Goal: Task Accomplishment & Management: Manage account settings

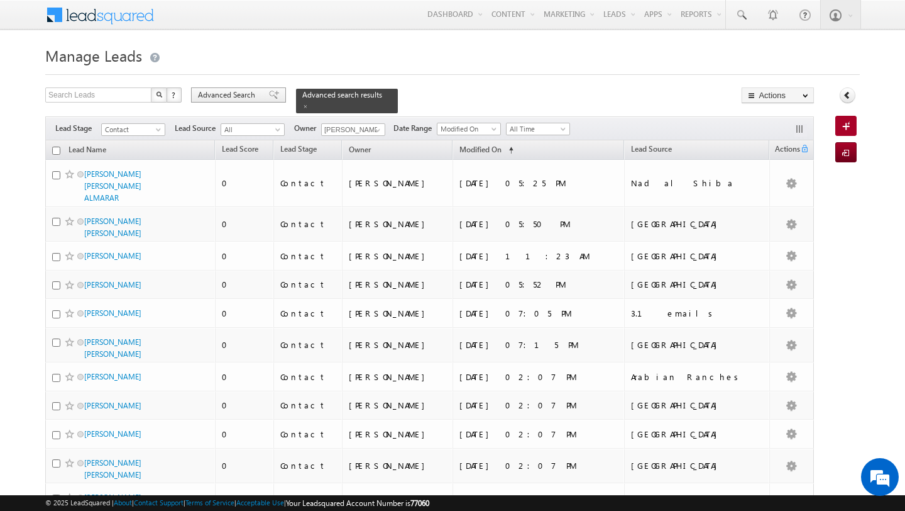
click at [225, 92] on span "Advanced Search" at bounding box center [228, 94] width 61 height 11
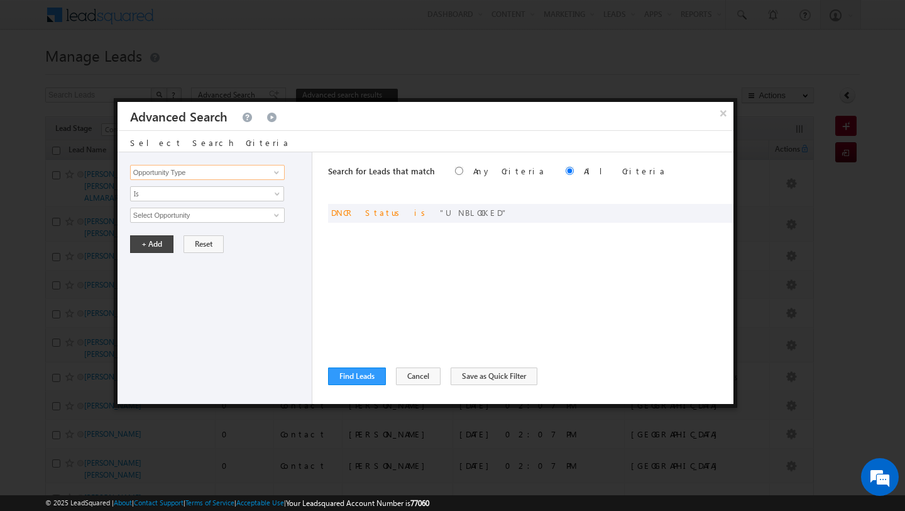
click at [228, 165] on input "Opportunity Type" at bounding box center [207, 172] width 155 height 15
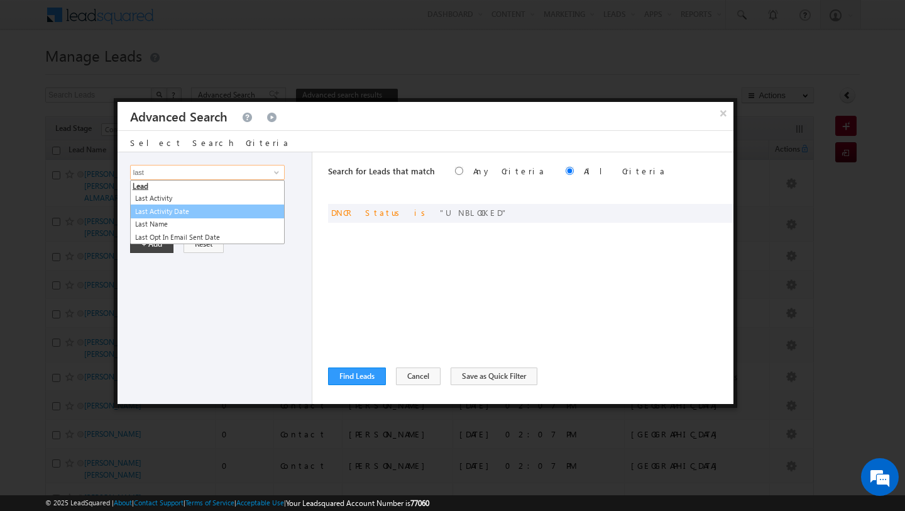
click at [211, 216] on link "Last Activity Date" at bounding box center [207, 211] width 155 height 14
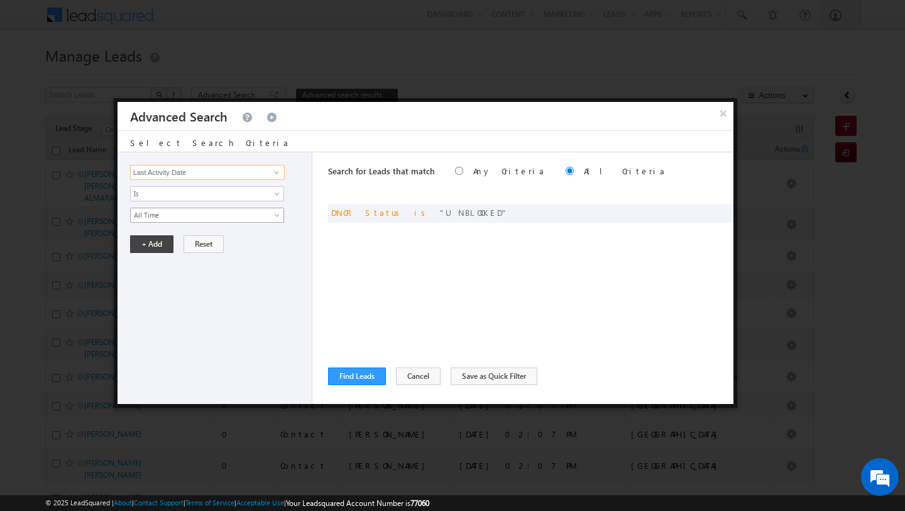
type input "Last Activity Date"
click at [186, 213] on span "All Time" at bounding box center [199, 214] width 136 height 11
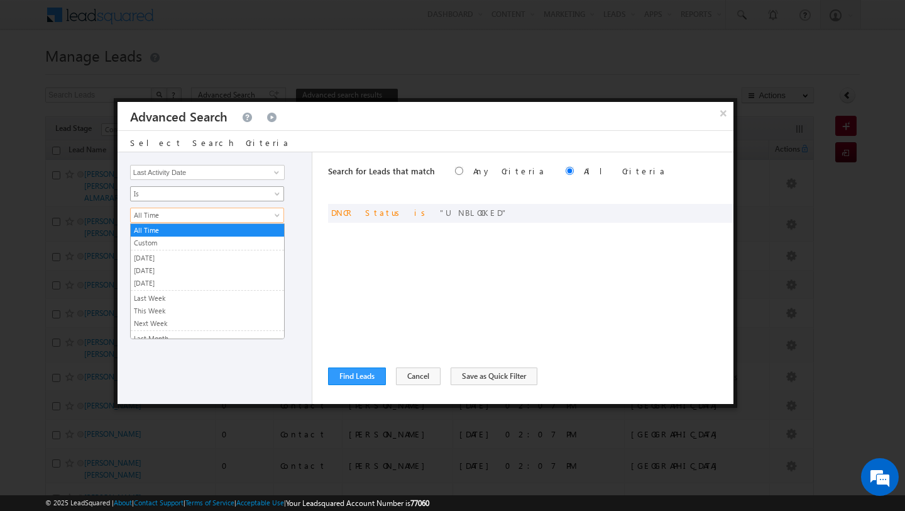
click at [180, 201] on link "Is" at bounding box center [207, 193] width 154 height 15
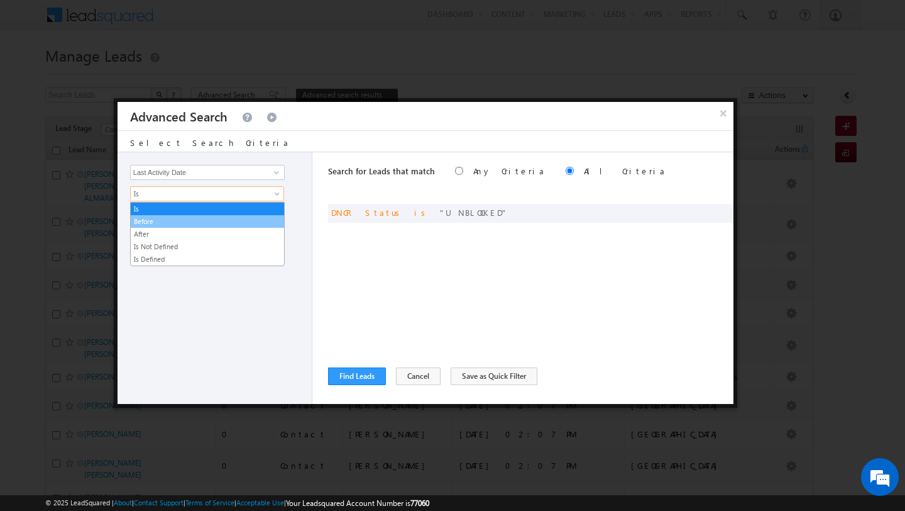
click at [179, 219] on link "Before" at bounding box center [207, 221] width 153 height 11
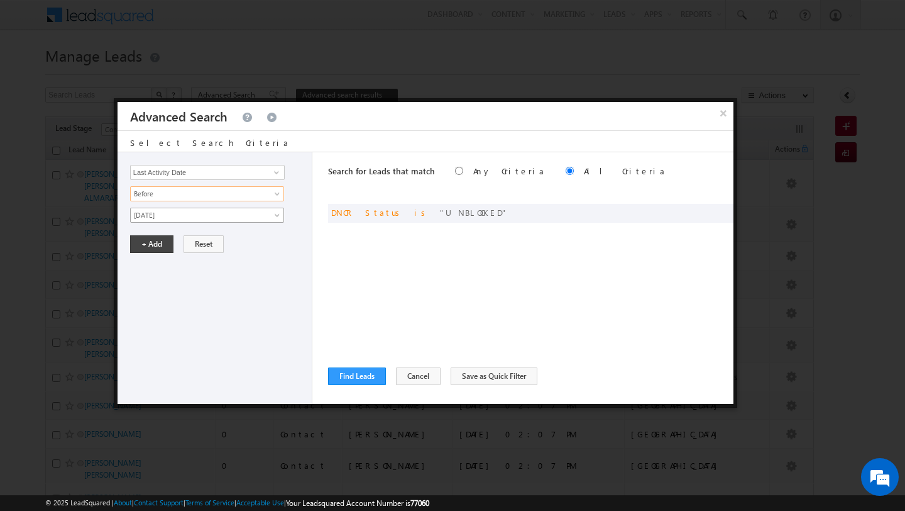
click at [257, 213] on span "[DATE]" at bounding box center [199, 214] width 136 height 11
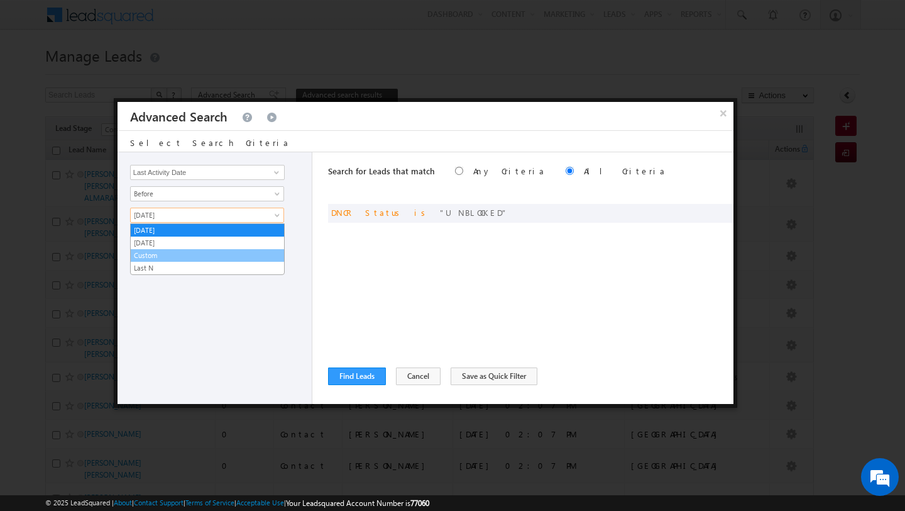
click at [258, 257] on link "Custom" at bounding box center [207, 255] width 153 height 11
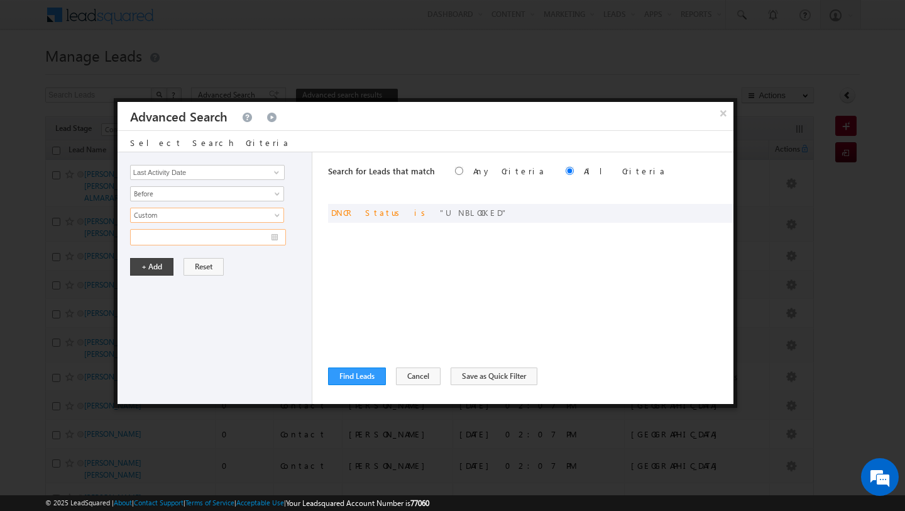
click at [278, 238] on input "text" at bounding box center [208, 237] width 156 height 16
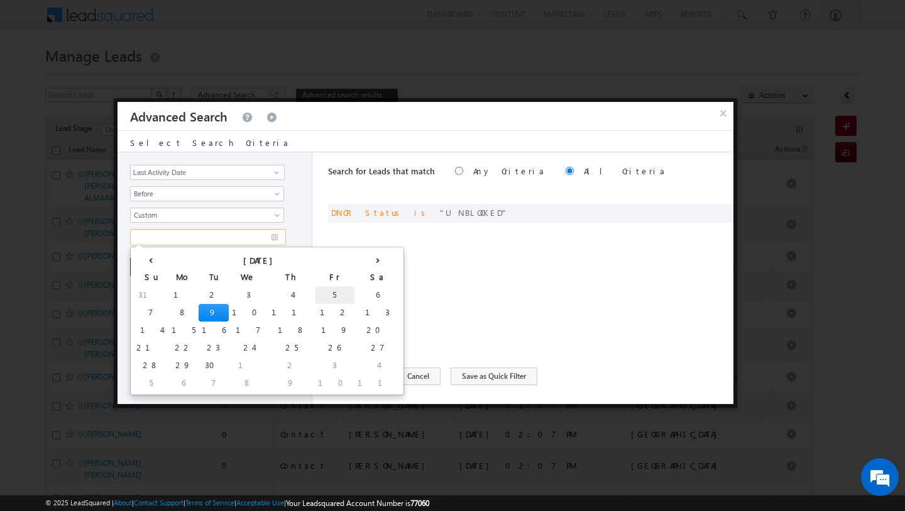
click at [315, 294] on td "5" at bounding box center [335, 295] width 40 height 18
type input "[DATE]"
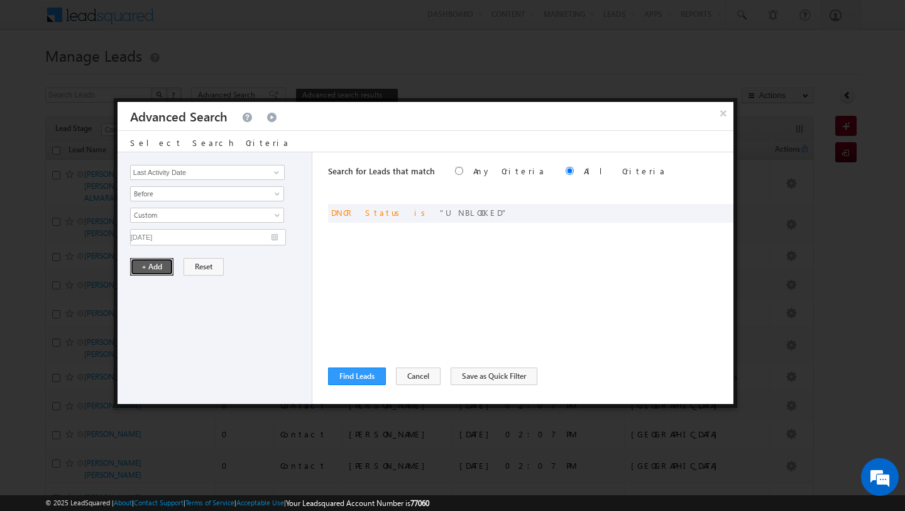
click at [133, 268] on button "+ Add" at bounding box center [151, 267] width 43 height 18
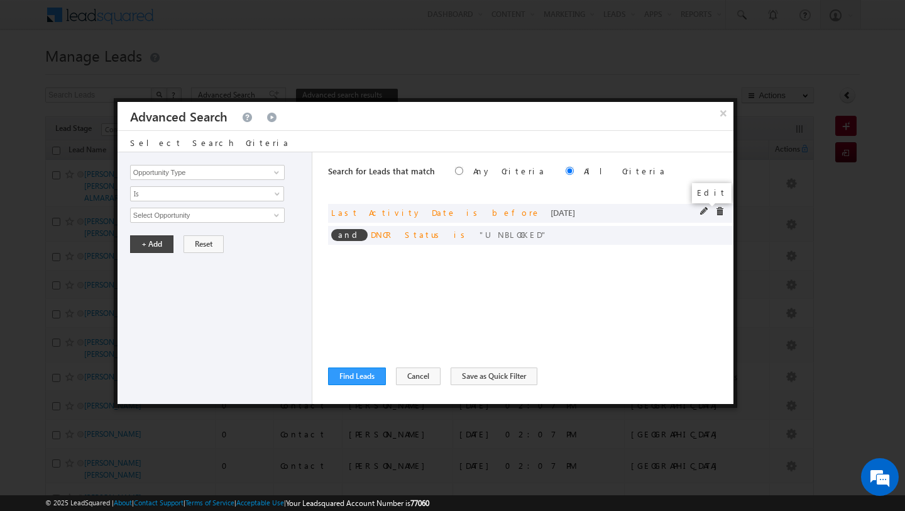
click at [707, 209] on span at bounding box center [704, 211] width 9 height 9
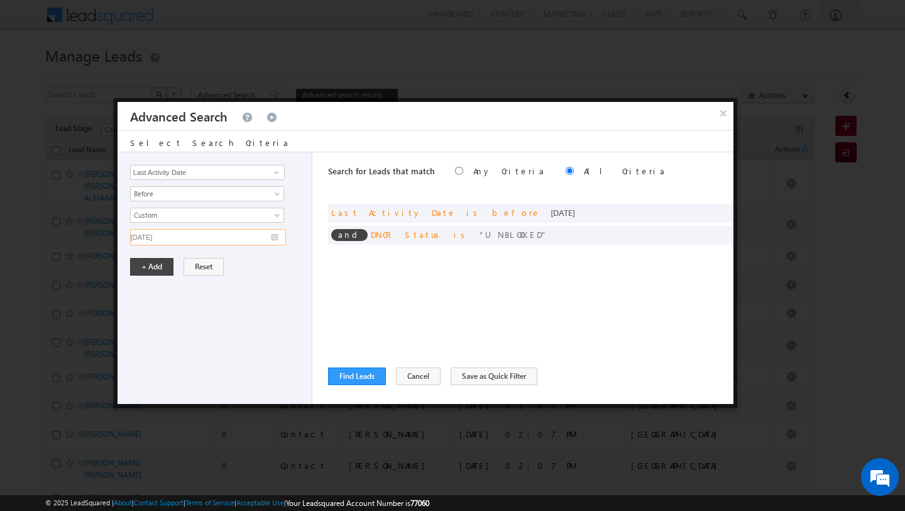
click at [274, 240] on input "[DATE]" at bounding box center [208, 237] width 156 height 16
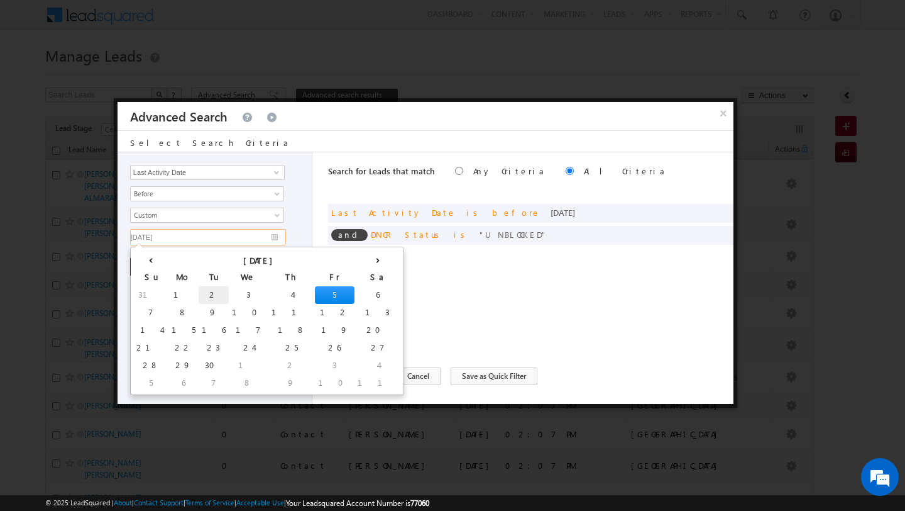
click at [199, 293] on td "2" at bounding box center [214, 295] width 30 height 18
type input "[DATE]"
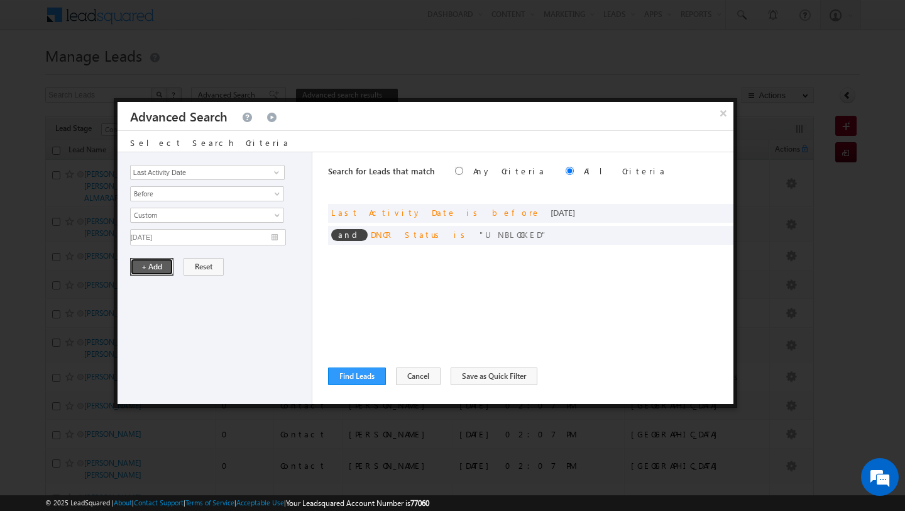
click at [149, 269] on button "+ Add" at bounding box center [151, 267] width 43 height 18
click at [238, 170] on input "Opportunity Type" at bounding box center [207, 172] width 155 height 15
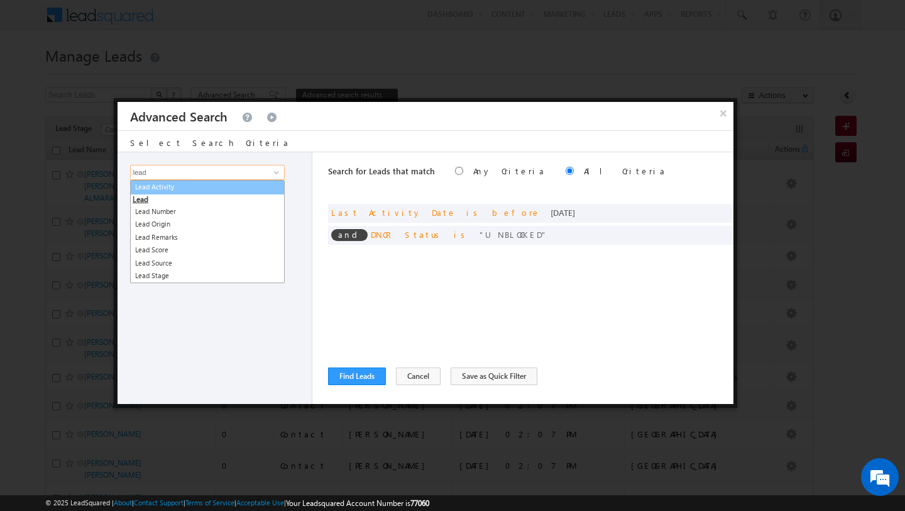
click at [230, 187] on link "Lead Activity" at bounding box center [207, 187] width 155 height 14
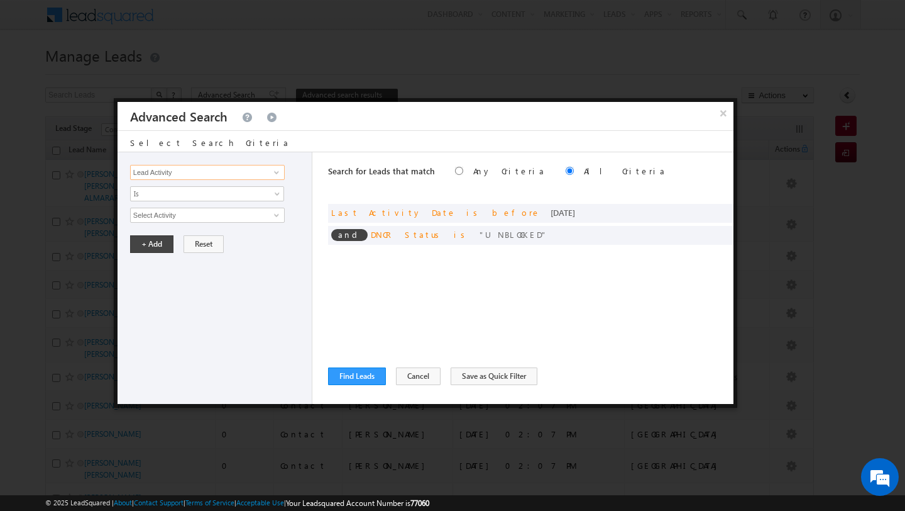
type input "Lead Activity"
click at [224, 213] on input "Select Activity" at bounding box center [207, 214] width 155 height 15
click at [193, 242] on link "2. DNP" at bounding box center [207, 241] width 155 height 14
type input "2. DNP"
click at [143, 292] on button "+ Add" at bounding box center [151, 287] width 43 height 18
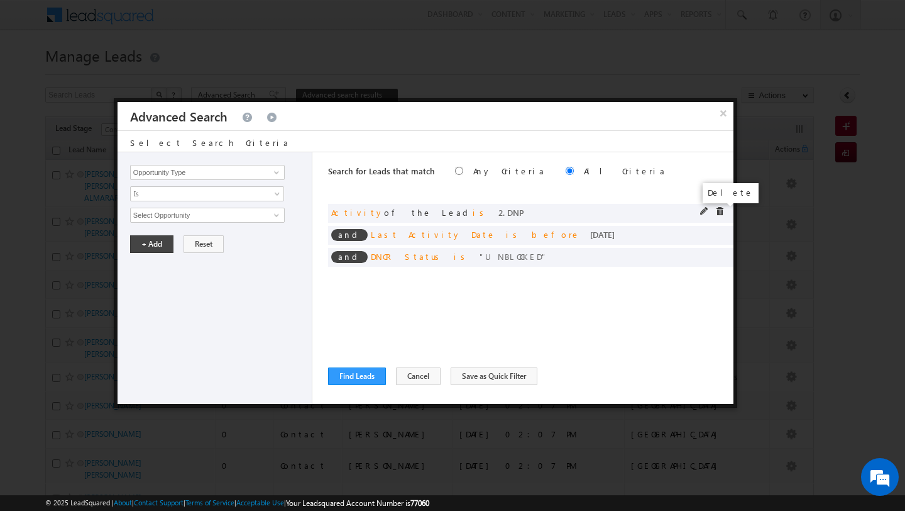
click at [721, 211] on span at bounding box center [720, 211] width 9 height 9
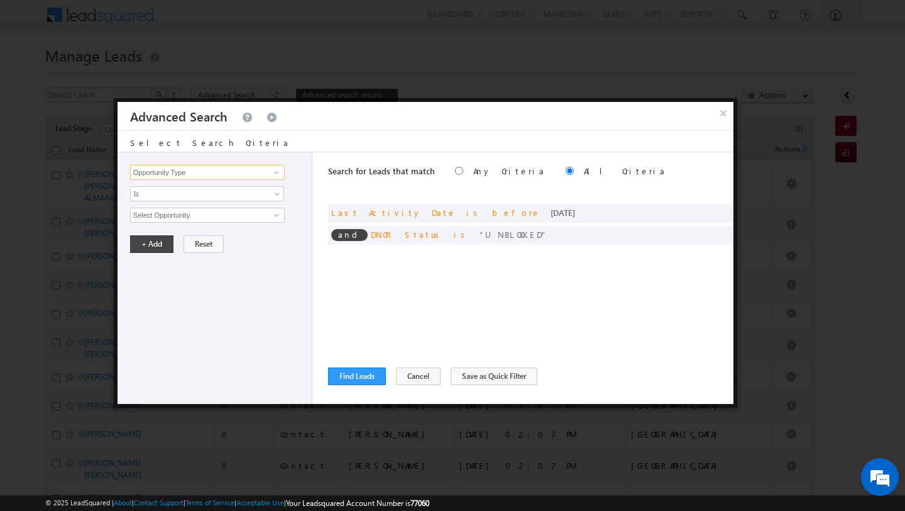
click at [160, 177] on input "Opportunity Type" at bounding box center [207, 172] width 155 height 15
type input ";"
click at [152, 179] on input "lead ac" at bounding box center [207, 172] width 155 height 15
click at [157, 185] on link "Lead Activity" at bounding box center [207, 187] width 155 height 14
type input "Lead Activity"
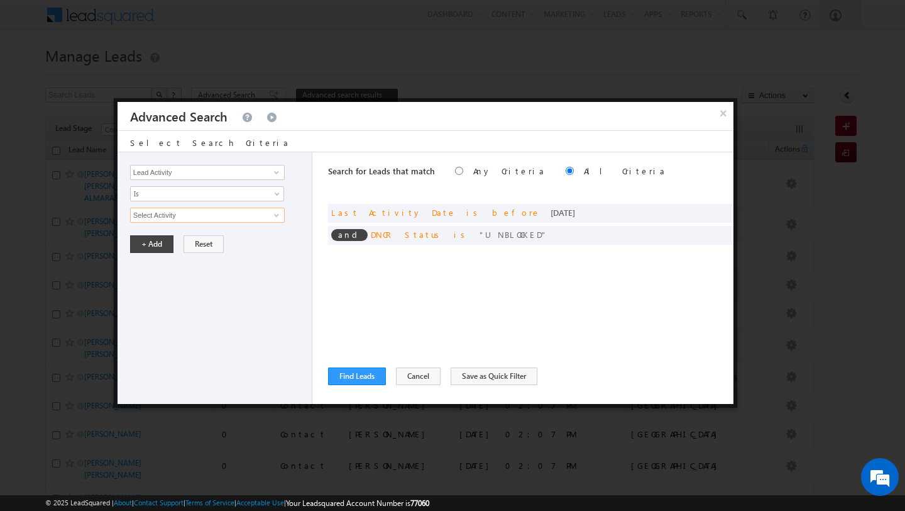
click at [208, 221] on input "Select Activity" at bounding box center [207, 214] width 155 height 15
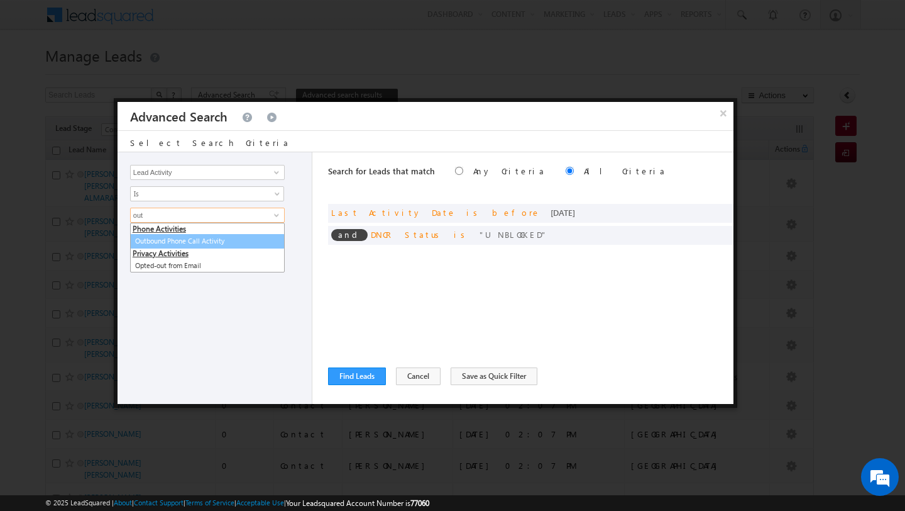
click at [184, 241] on link "Outbound Phone Call Activity" at bounding box center [207, 241] width 155 height 14
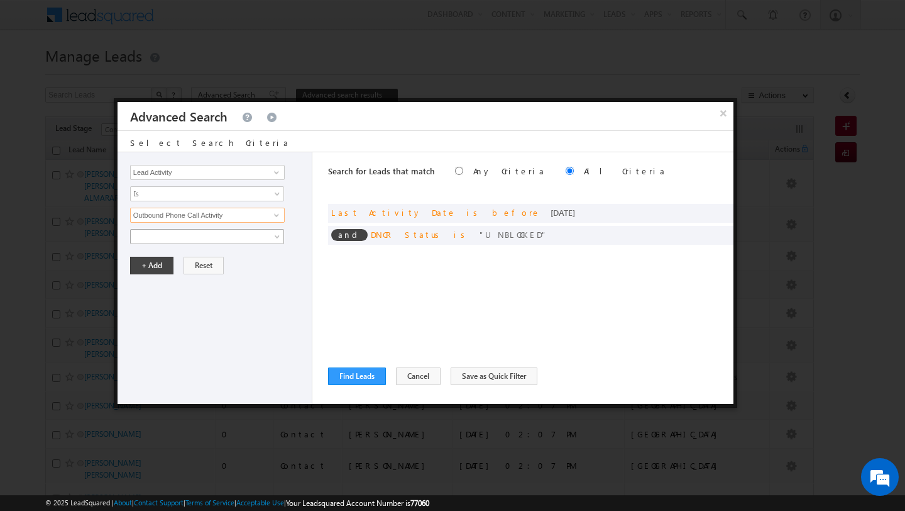
type input "Outbound Phone Call Activity"
click at [160, 240] on span at bounding box center [199, 236] width 136 height 11
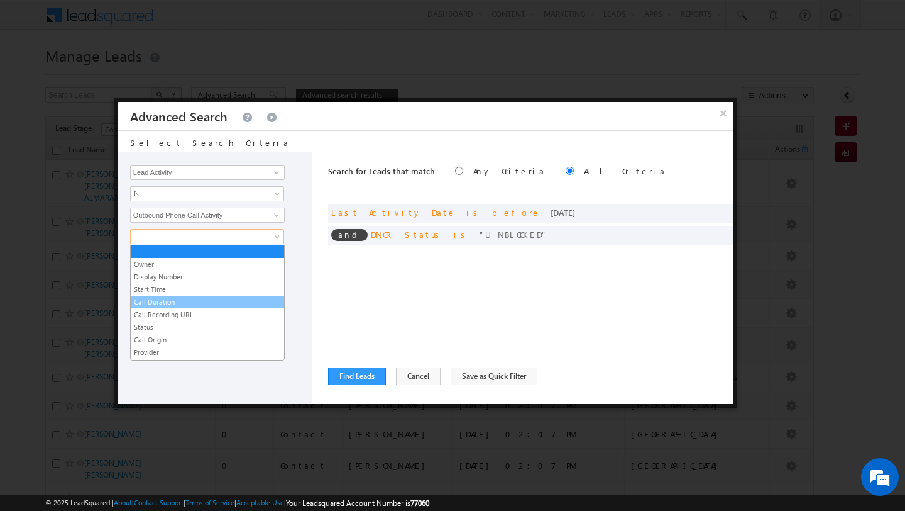
click at [169, 297] on link "Call Duration" at bounding box center [207, 301] width 153 height 11
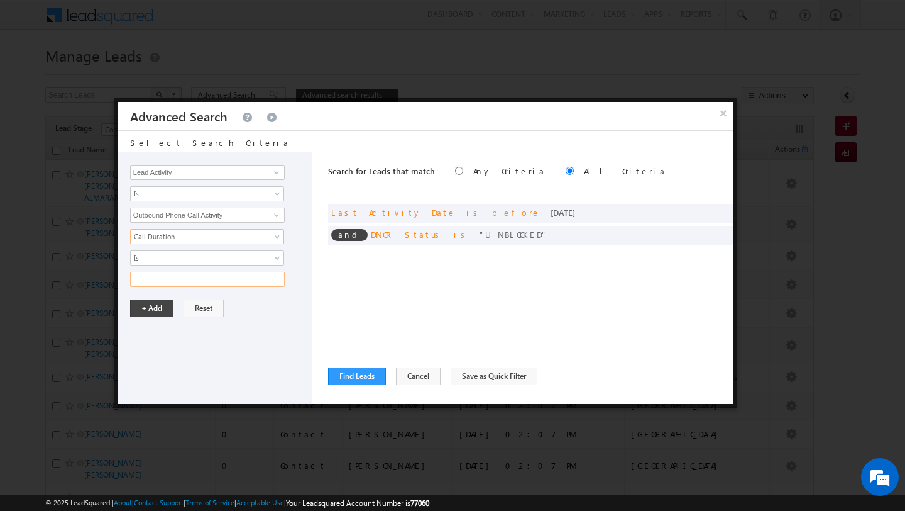
click at [189, 279] on input "text" at bounding box center [207, 279] width 155 height 15
type input "0"
click at [143, 304] on button "+ Add" at bounding box center [151, 308] width 43 height 18
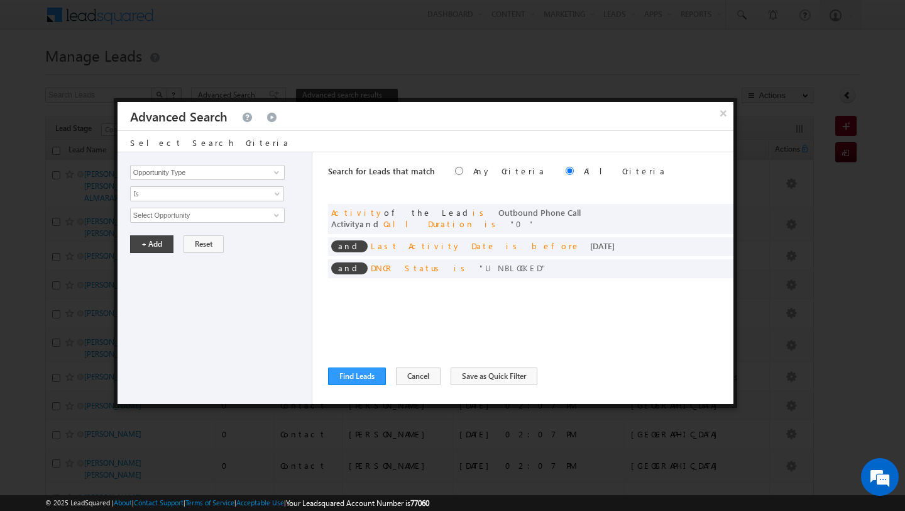
click at [360, 363] on div "Search for Leads that match Any Criteria All Criteria Note that the current tri…" at bounding box center [531, 278] width 406 height 252
click at [362, 370] on button "Find Leads" at bounding box center [357, 376] width 58 height 18
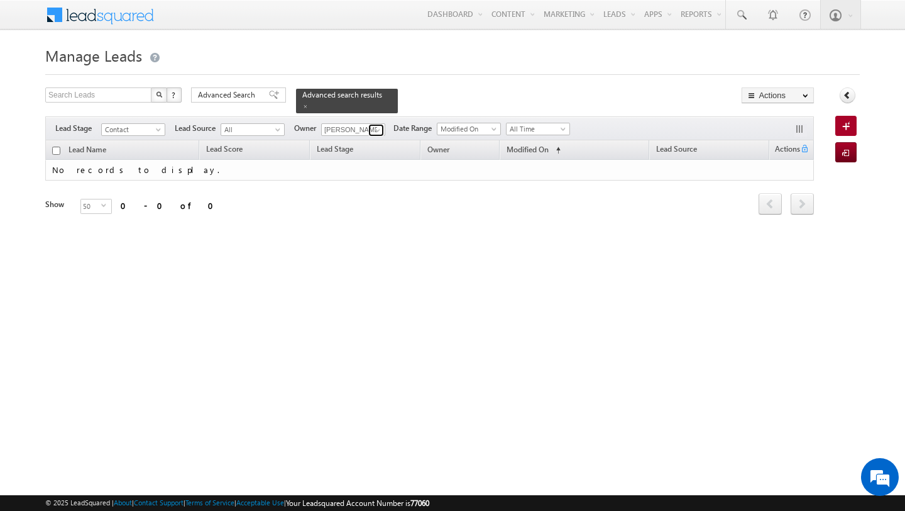
click at [374, 130] on span at bounding box center [378, 130] width 10 height 10
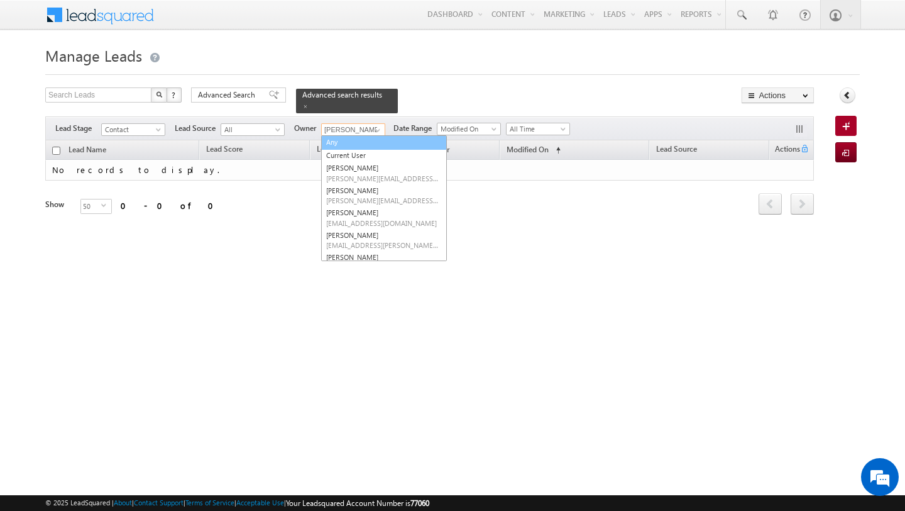
click at [367, 140] on link "Any" at bounding box center [384, 142] width 126 height 14
type input "Any"
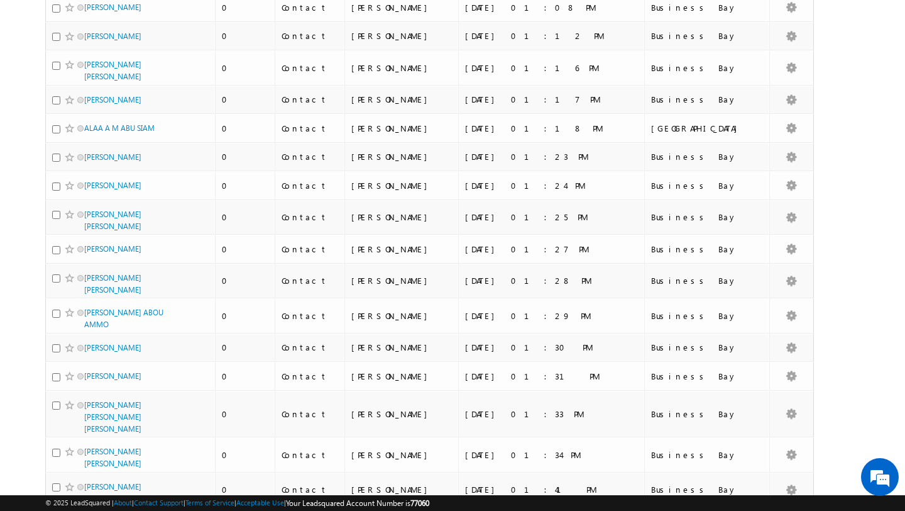
scroll to position [1278, 0]
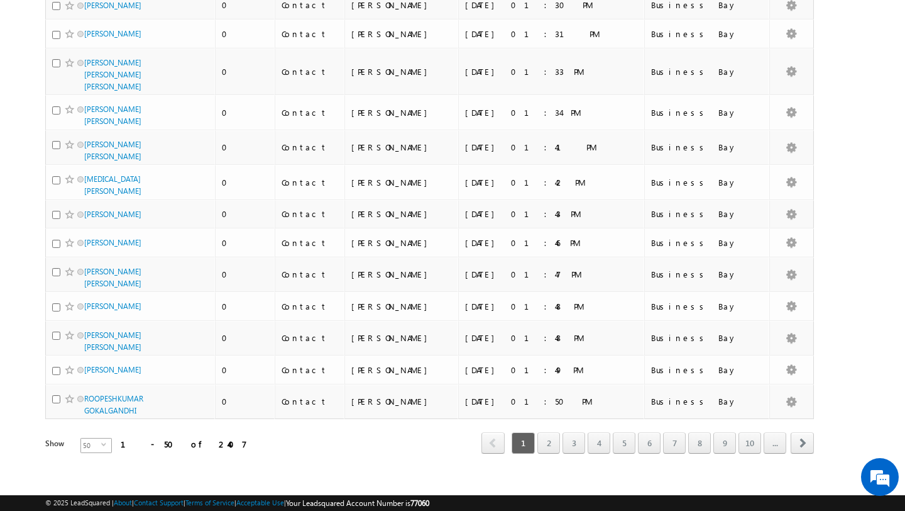
click at [102, 441] on span "select" at bounding box center [106, 444] width 10 height 6
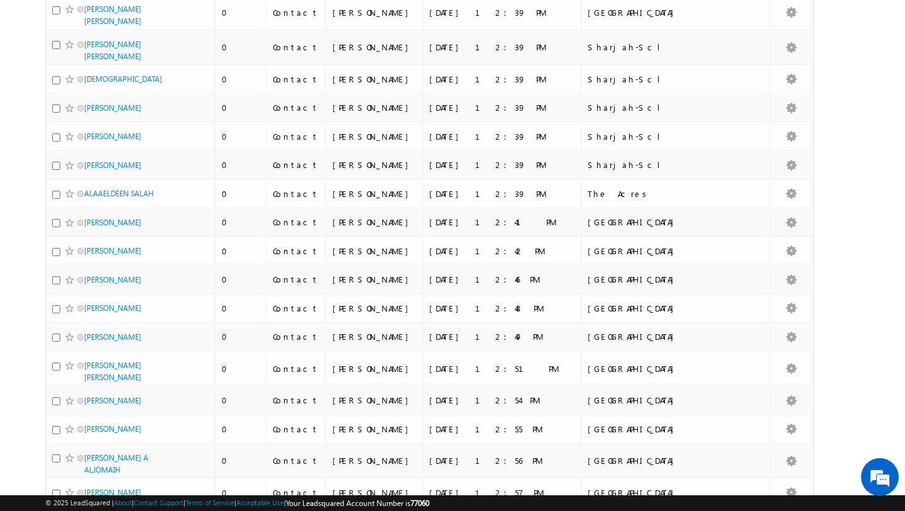
scroll to position [34, 0]
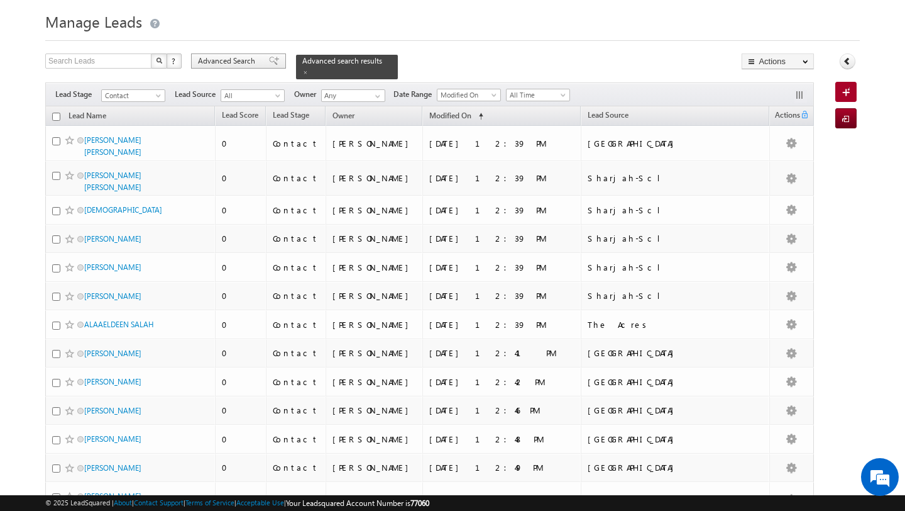
click at [224, 61] on span "Advanced Search" at bounding box center [228, 60] width 61 height 11
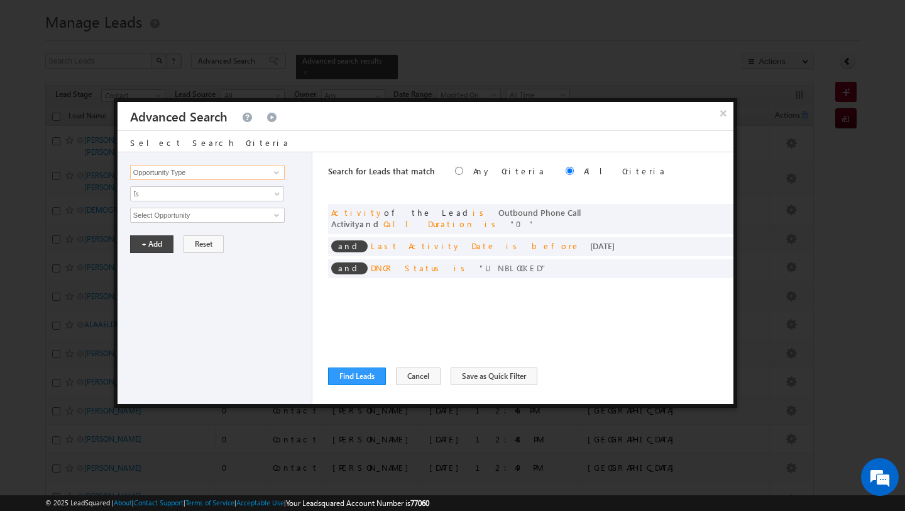
click at [194, 174] on input "Opportunity Type" at bounding box center [207, 172] width 155 height 15
click at [174, 201] on link "Owner" at bounding box center [207, 198] width 155 height 14
type input "Owner"
click at [159, 201] on link "Is" at bounding box center [207, 193] width 154 height 15
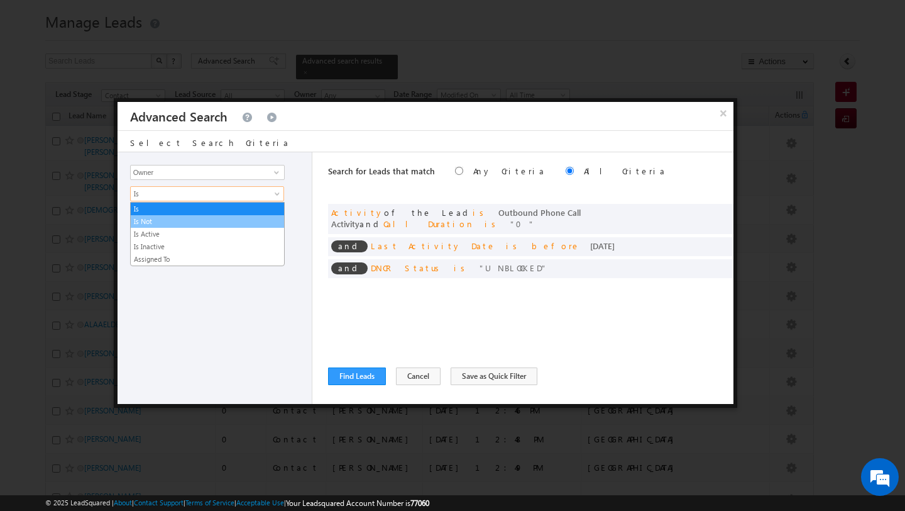
click at [158, 219] on link "Is Not" at bounding box center [207, 221] width 153 height 11
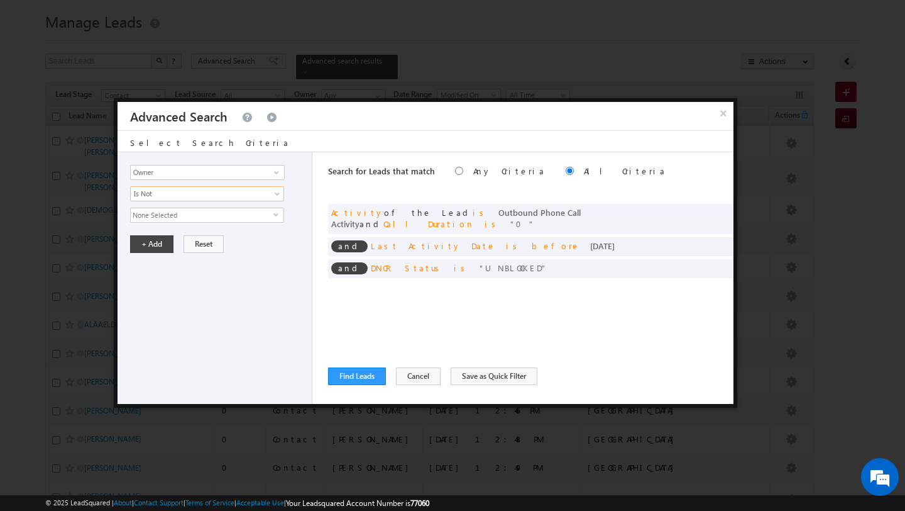
click at [200, 209] on span "None Selected" at bounding box center [202, 215] width 143 height 14
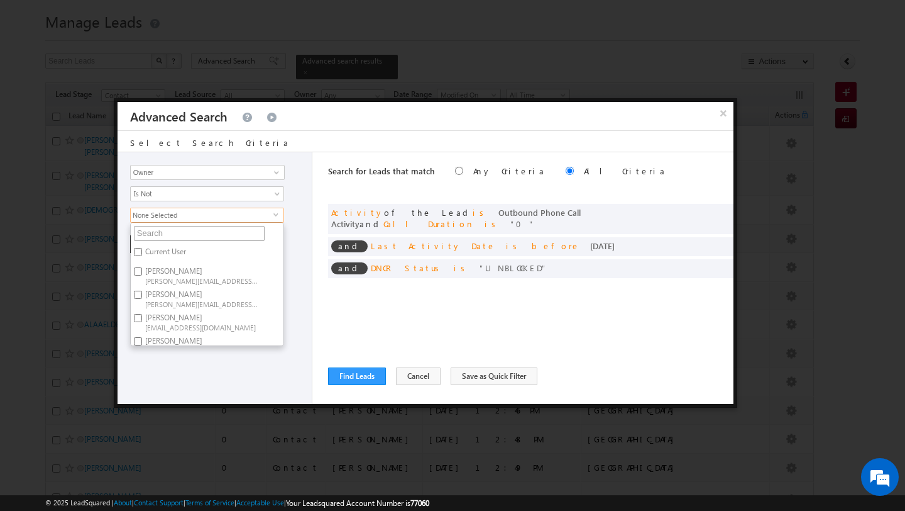
click at [184, 231] on input "text" at bounding box center [199, 233] width 131 height 15
type input "[PERSON_NAME]"
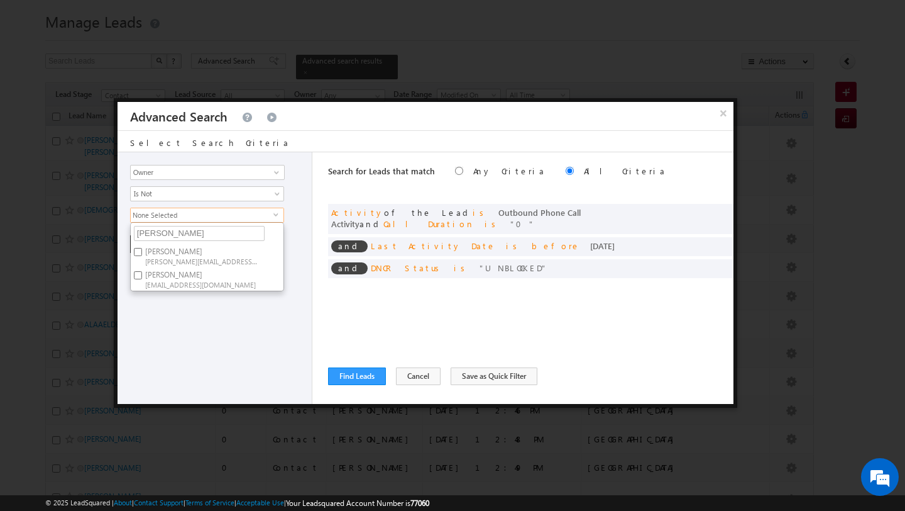
click at [175, 260] on span "[PERSON_NAME][EMAIL_ADDRESS][PERSON_NAME][DOMAIN_NAME]" at bounding box center [201, 260] width 113 height 9
click at [142, 256] on input "[PERSON_NAME] [PERSON_NAME][EMAIL_ADDRESS][PERSON_NAME][DOMAIN_NAME]" at bounding box center [138, 252] width 8 height 8
checkbox input "true"
click at [155, 335] on div "Opportunity Type Lead Activity Task Sales Group Prospect Id Address 1 Address 2…" at bounding box center [215, 278] width 195 height 252
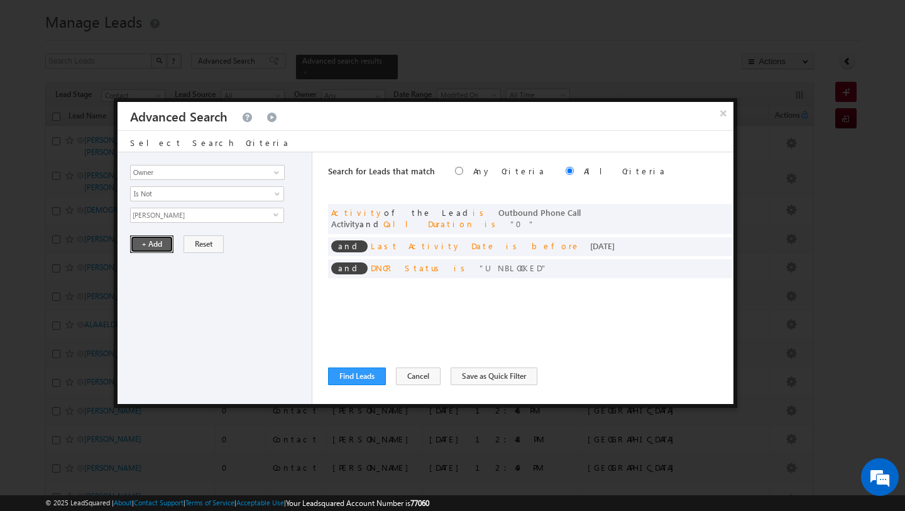
click at [147, 250] on button "+ Add" at bounding box center [151, 244] width 43 height 18
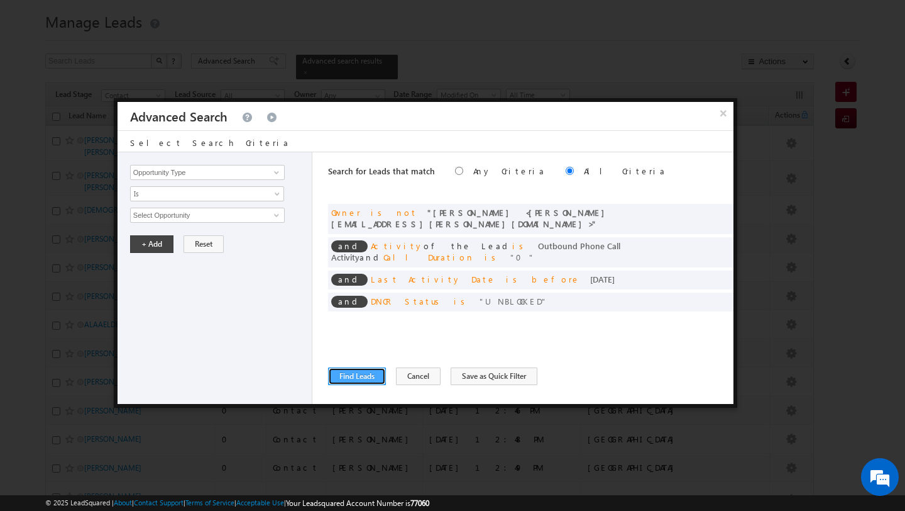
click at [347, 374] on button "Find Leads" at bounding box center [357, 376] width 58 height 18
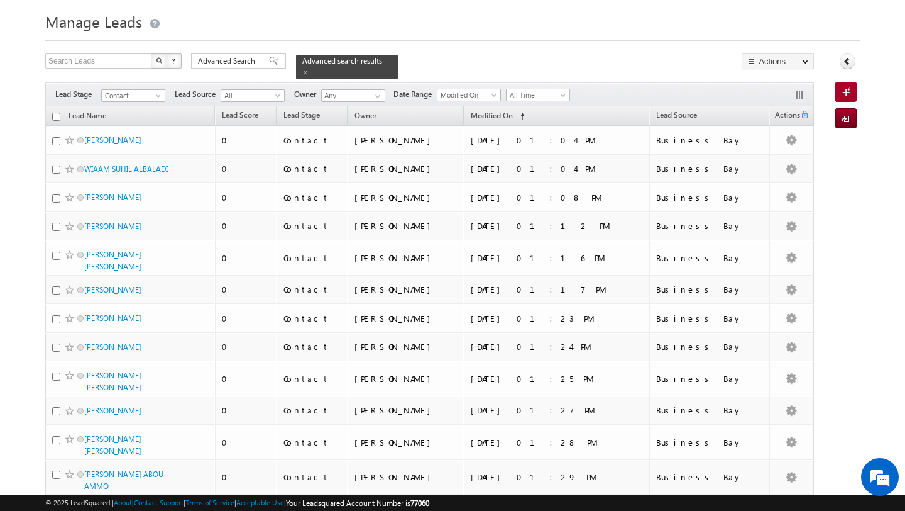
click at [55, 116] on input "checkbox" at bounding box center [56, 117] width 8 height 8
checkbox input "true"
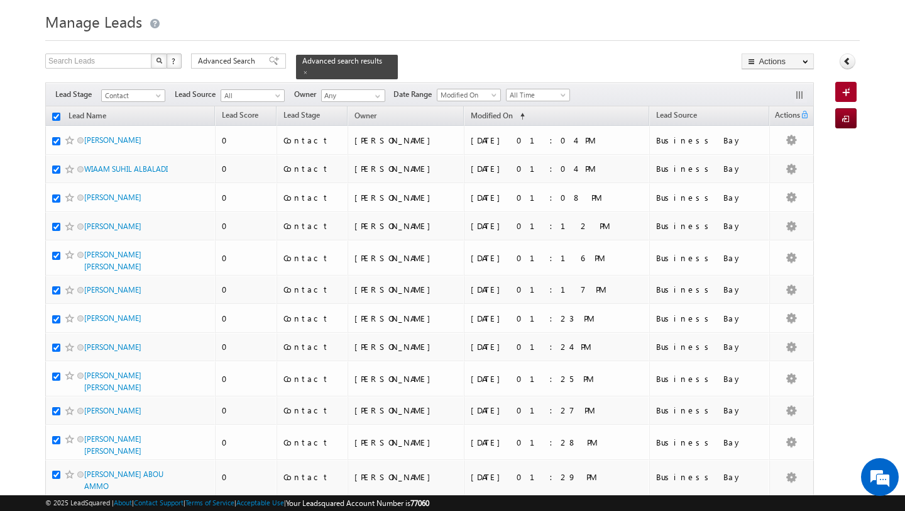
checkbox input "true"
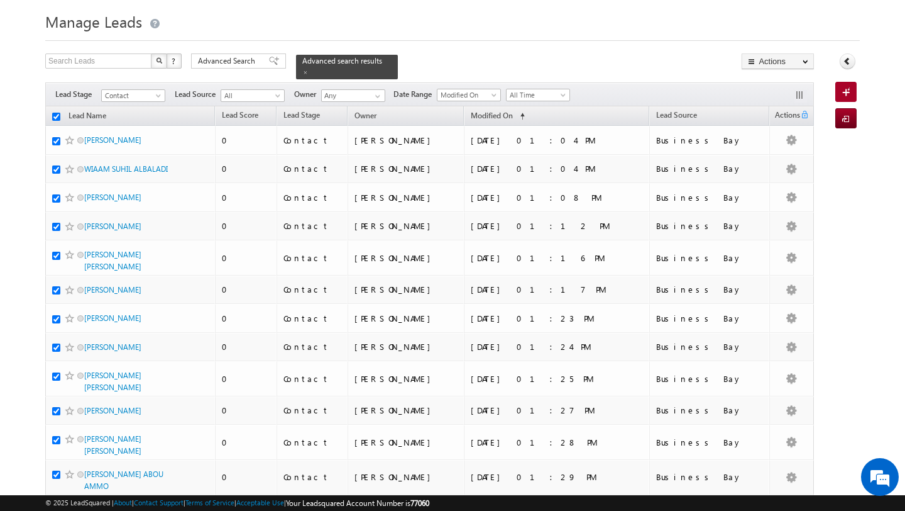
checkbox input "true"
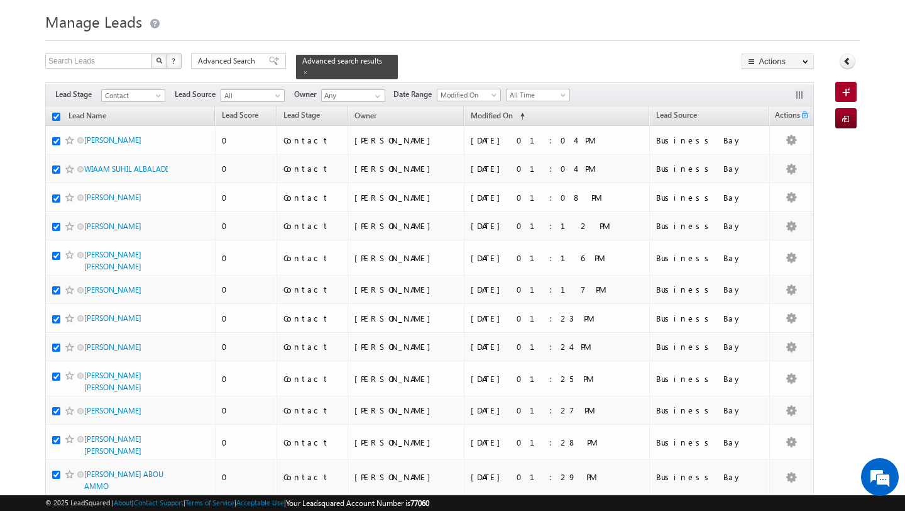
checkbox input "true"
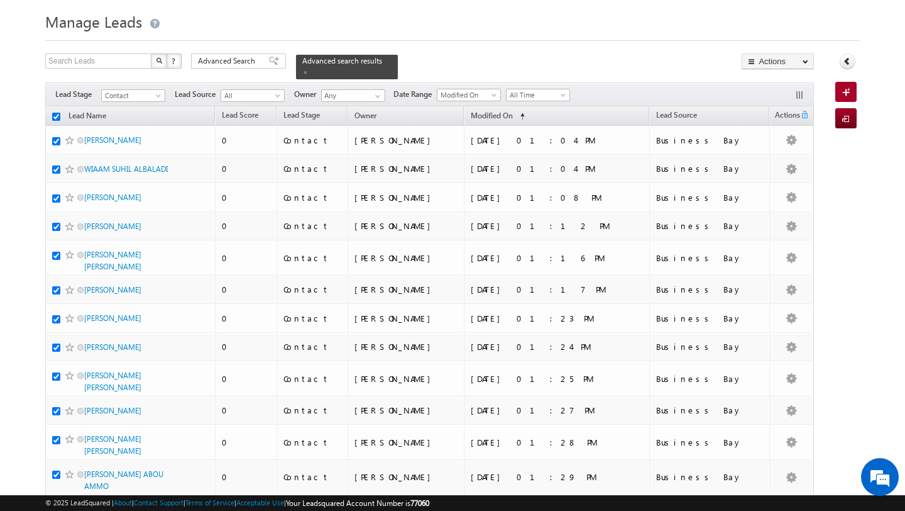
checkbox input "true"
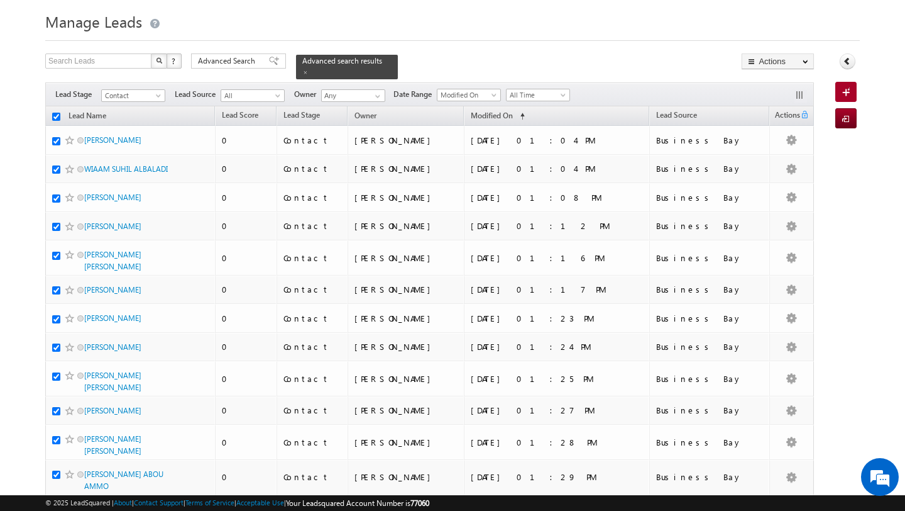
checkbox input "true"
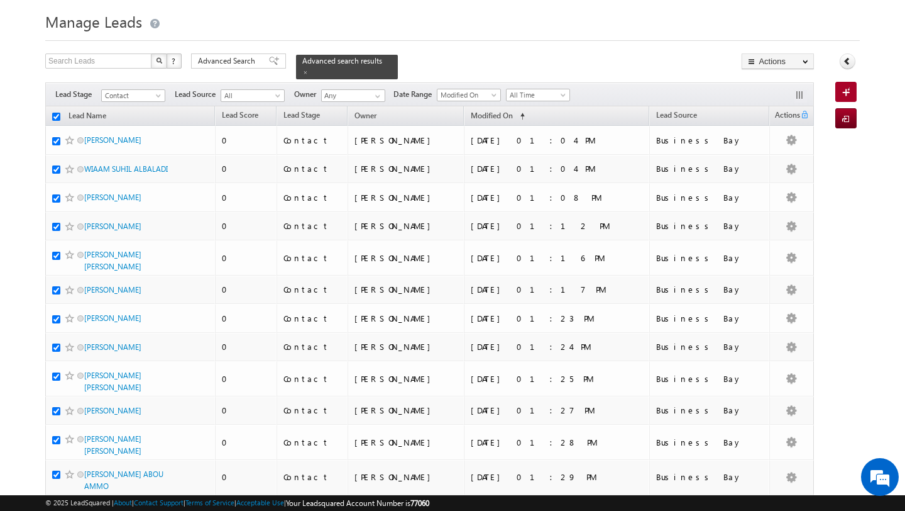
checkbox input "true"
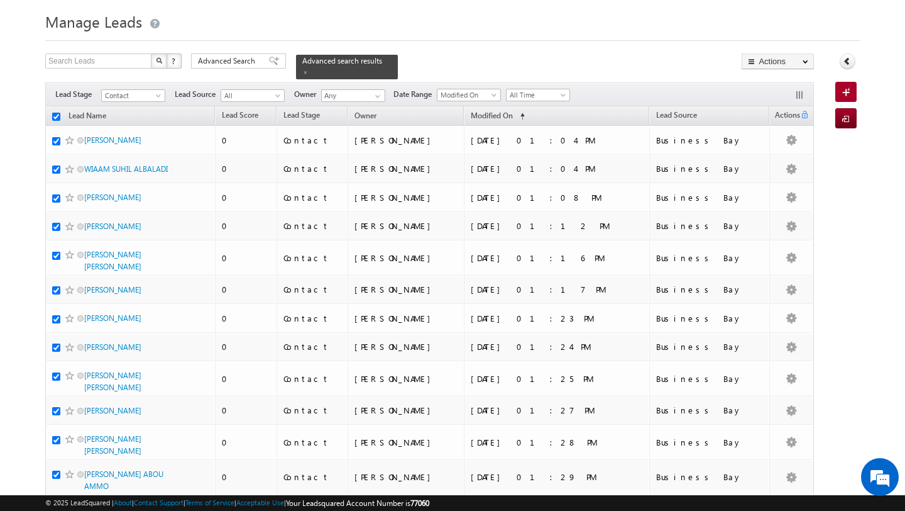
checkbox input "true"
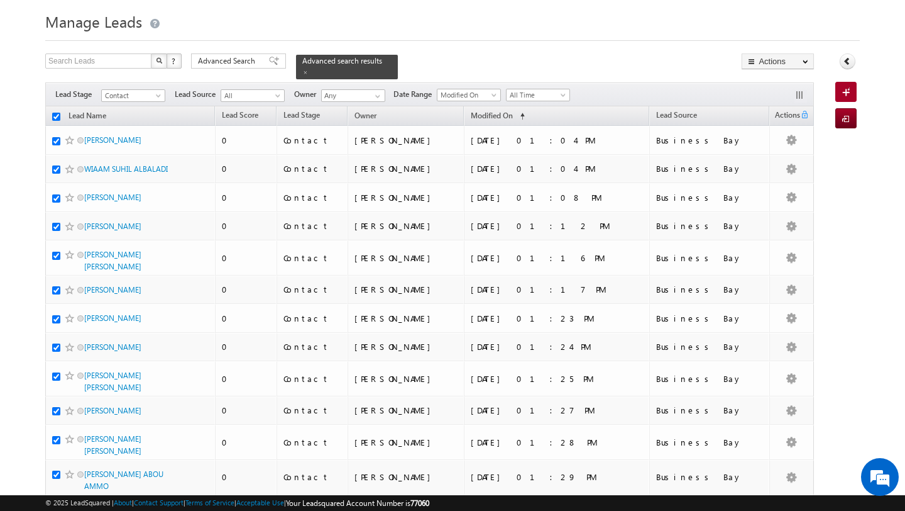
checkbox input "true"
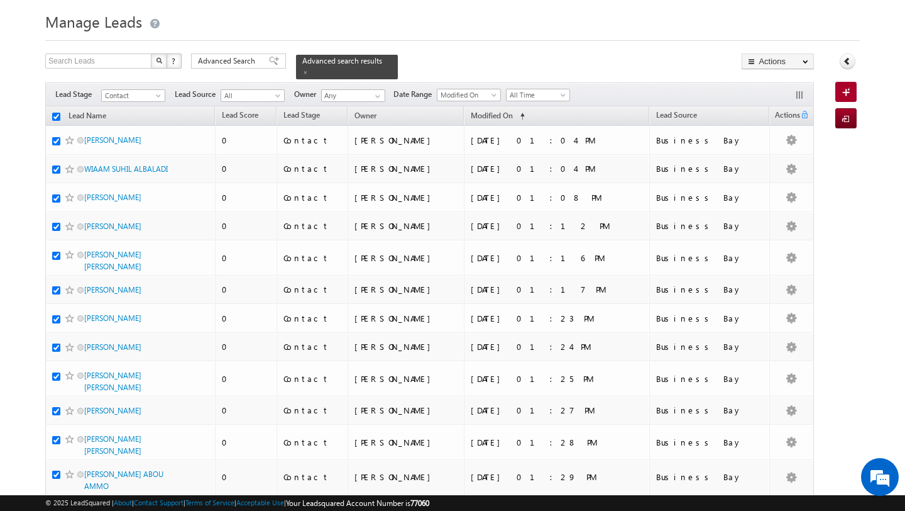
checkbox input "true"
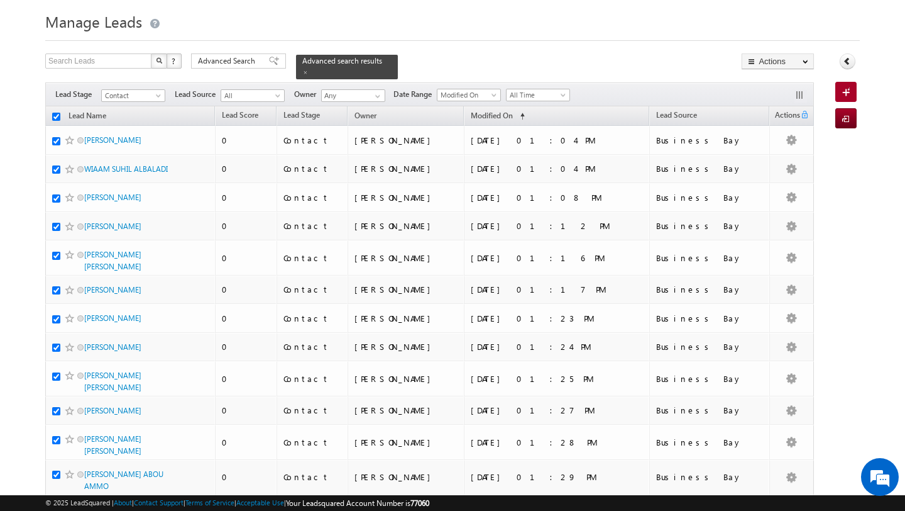
checkbox input "true"
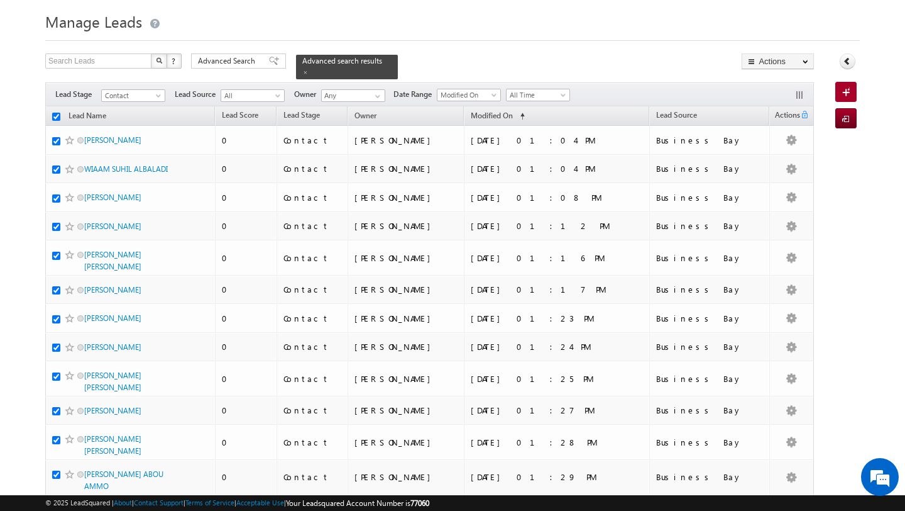
checkbox input "true"
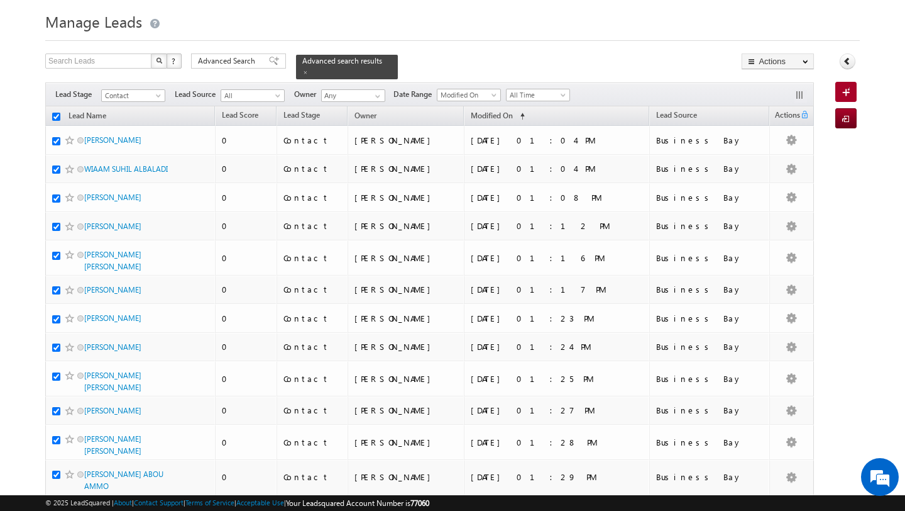
checkbox input "true"
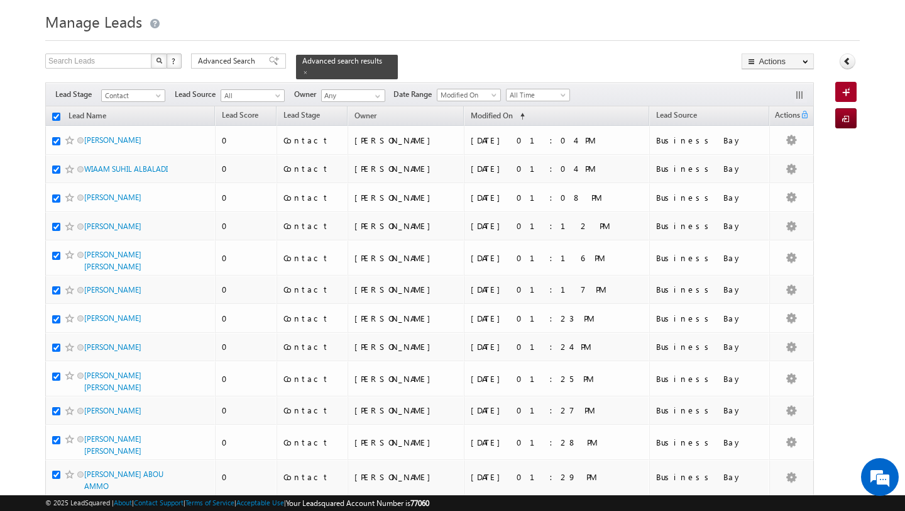
checkbox input "true"
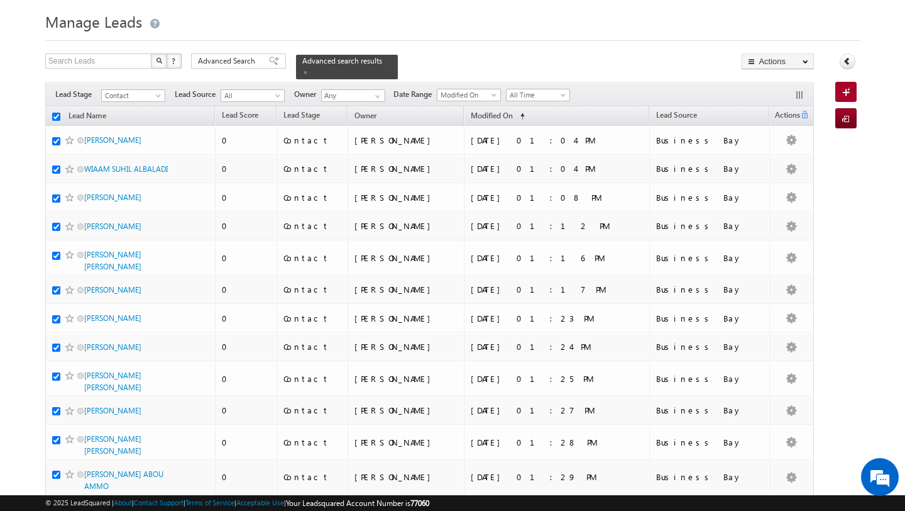
checkbox input "true"
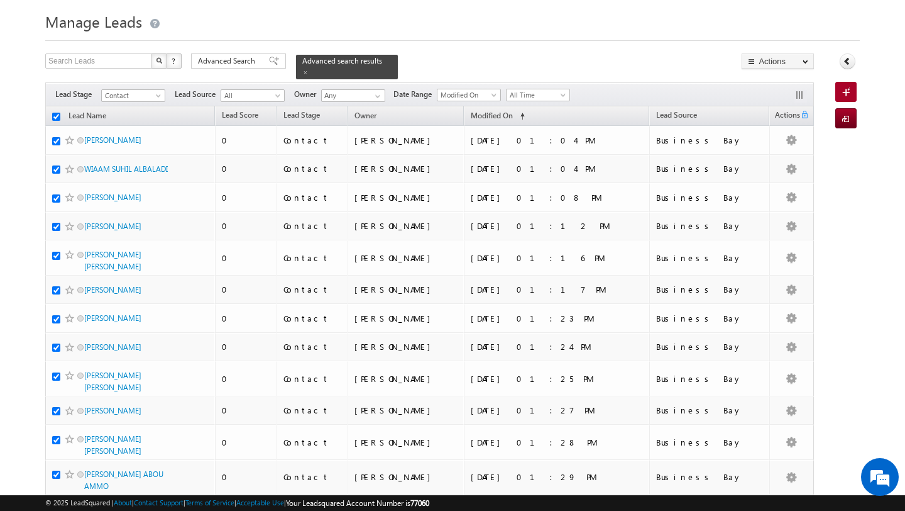
checkbox input "true"
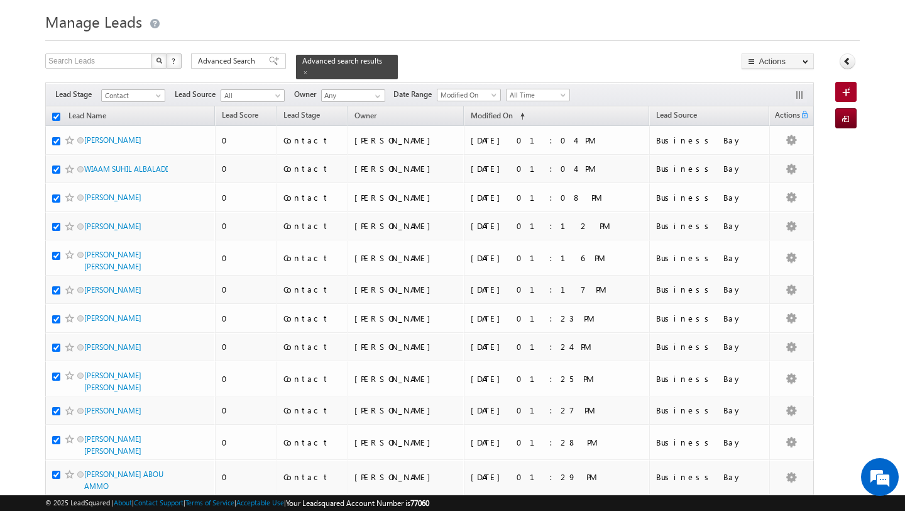
checkbox input "true"
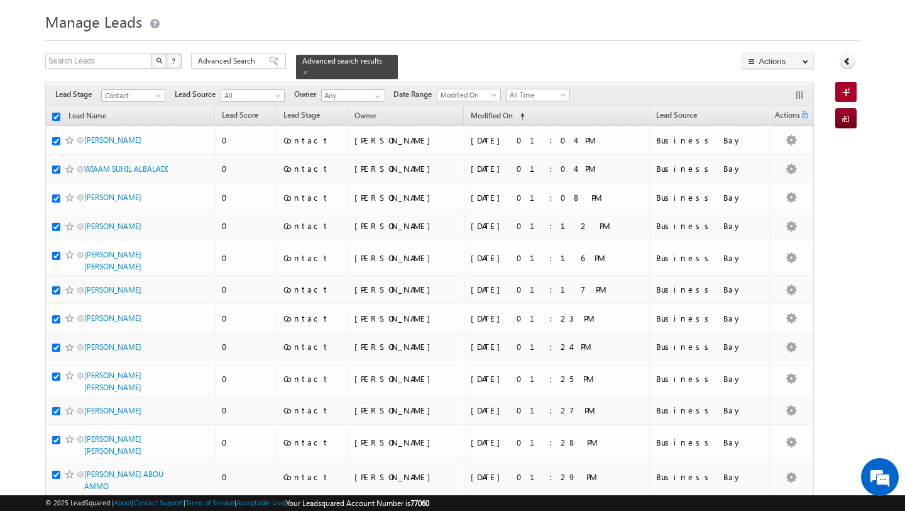
checkbox input "true"
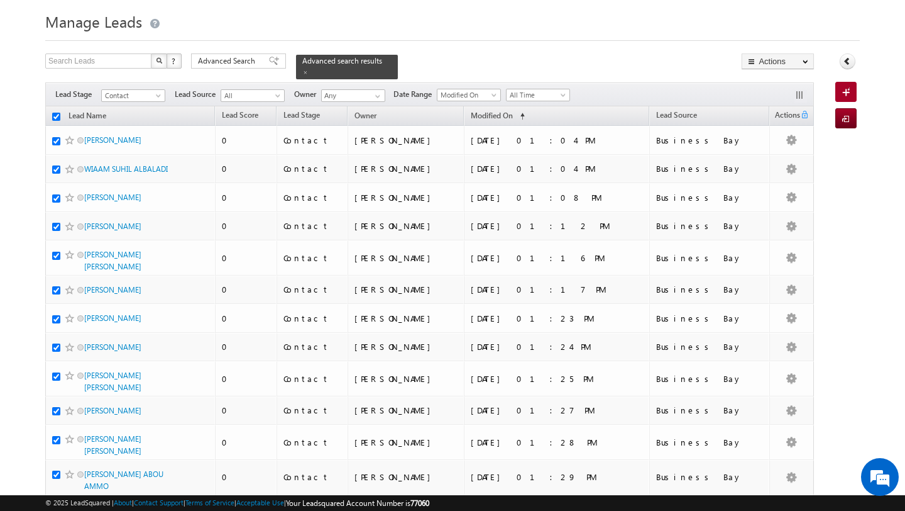
checkbox input "true"
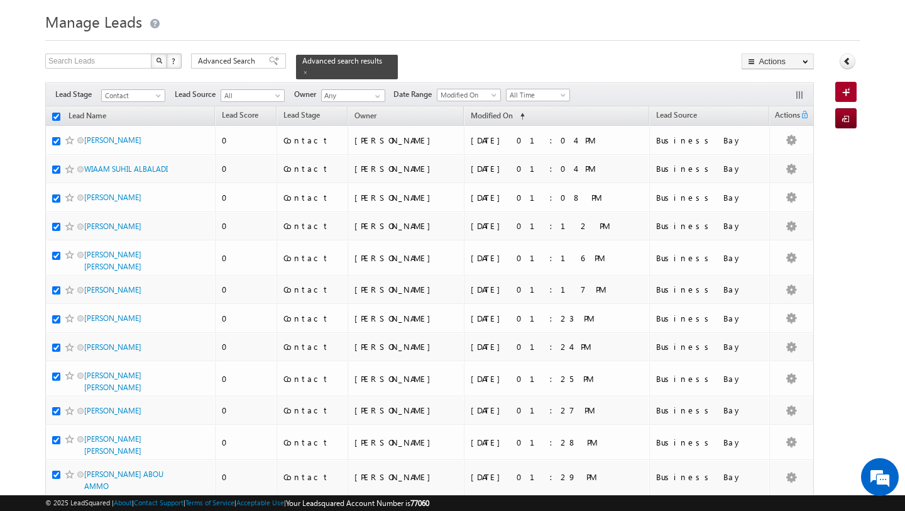
checkbox input "true"
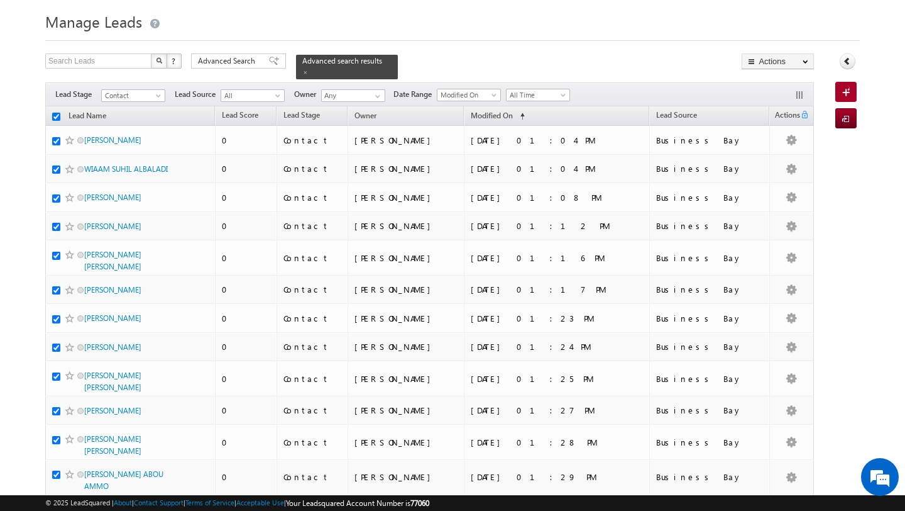
checkbox input "true"
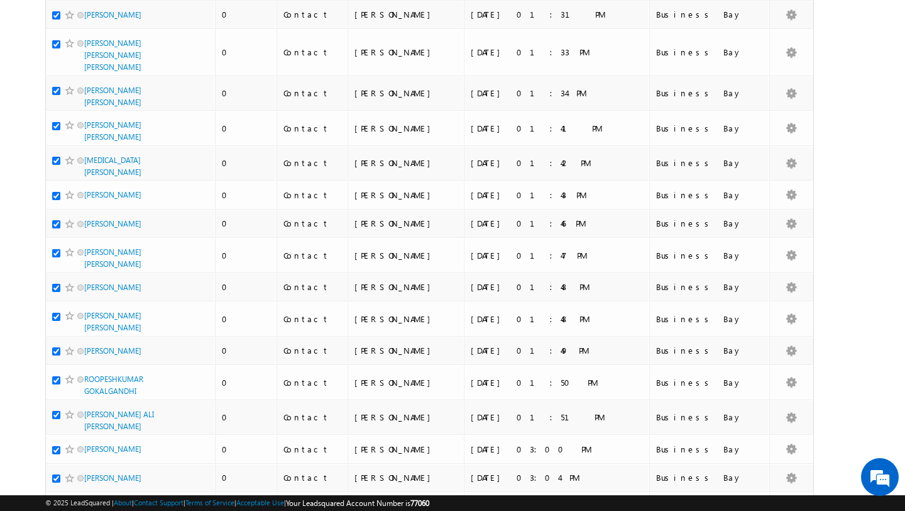
scroll to position [0, 0]
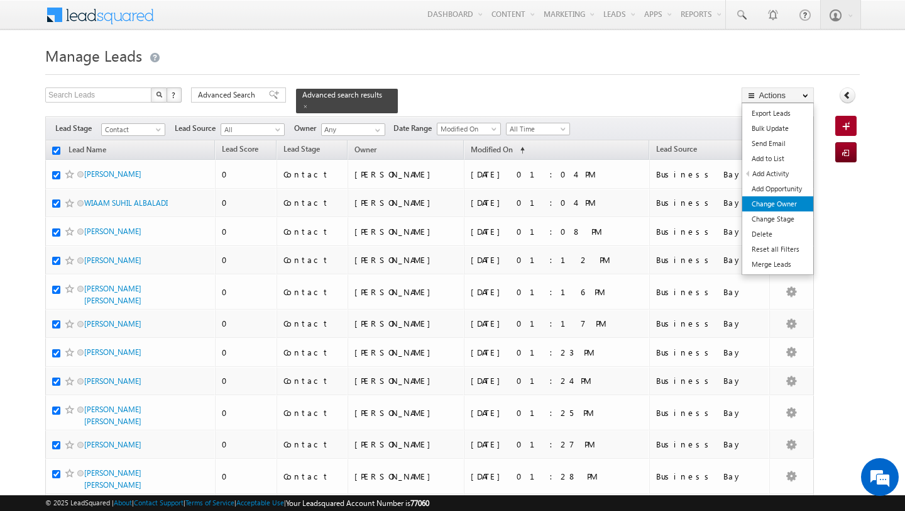
click at [787, 204] on link "Change Owner" at bounding box center [778, 203] width 71 height 15
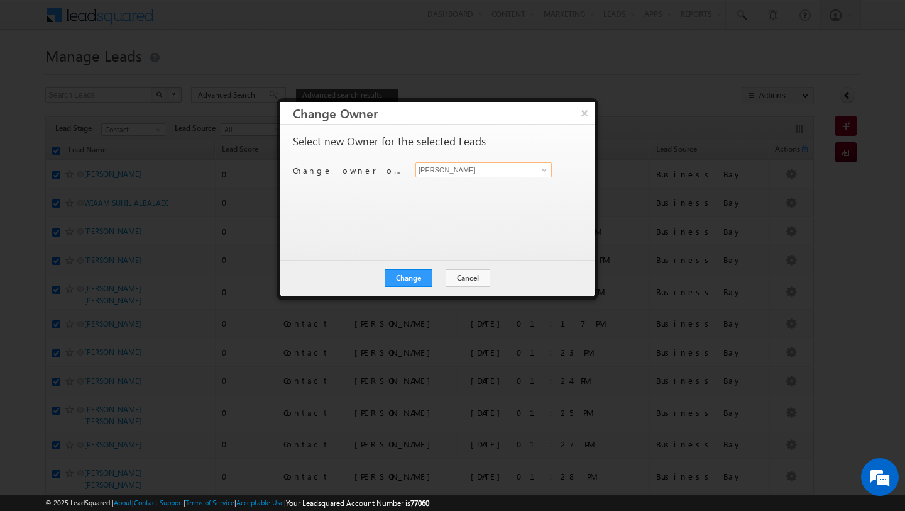
click at [532, 174] on input "[PERSON_NAME]" at bounding box center [484, 169] width 136 height 15
click at [495, 195] on span "[PERSON_NAME][EMAIL_ADDRESS][PERSON_NAME][DOMAIN_NAME]" at bounding box center [477, 194] width 113 height 9
type input "[PERSON_NAME]"
click at [410, 270] on button "Change" at bounding box center [409, 278] width 48 height 18
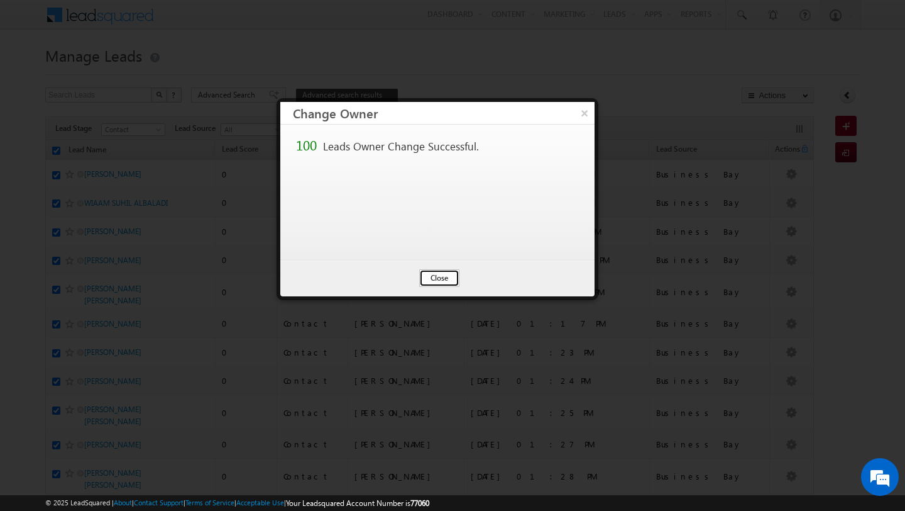
click at [439, 274] on button "Close" at bounding box center [439, 278] width 40 height 18
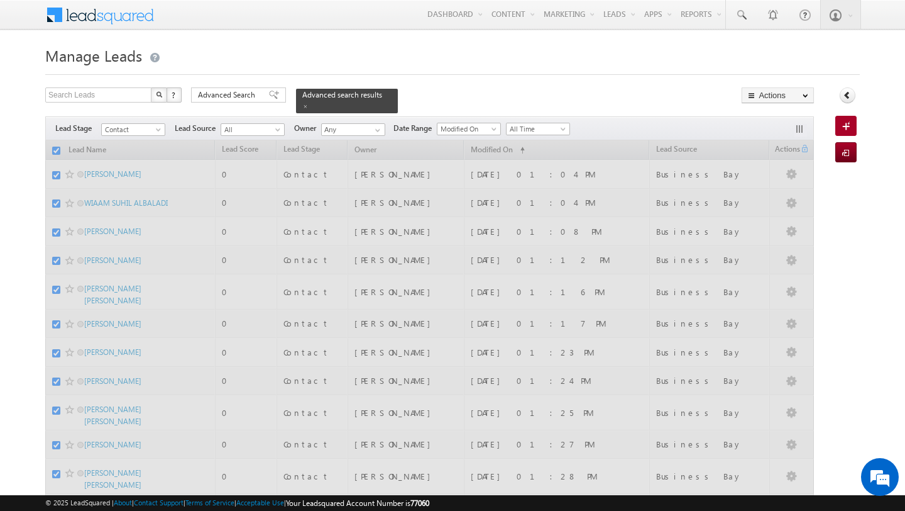
checkbox input "false"
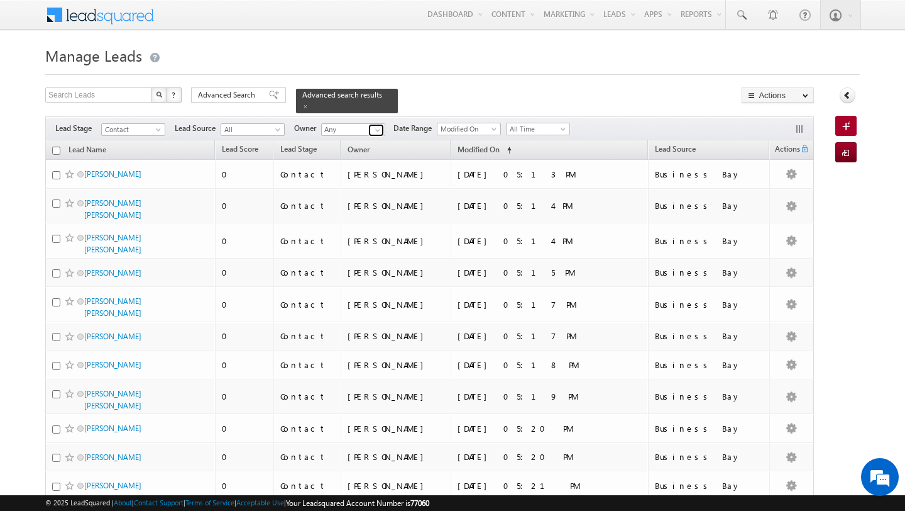
click at [377, 130] on span at bounding box center [378, 130] width 10 height 10
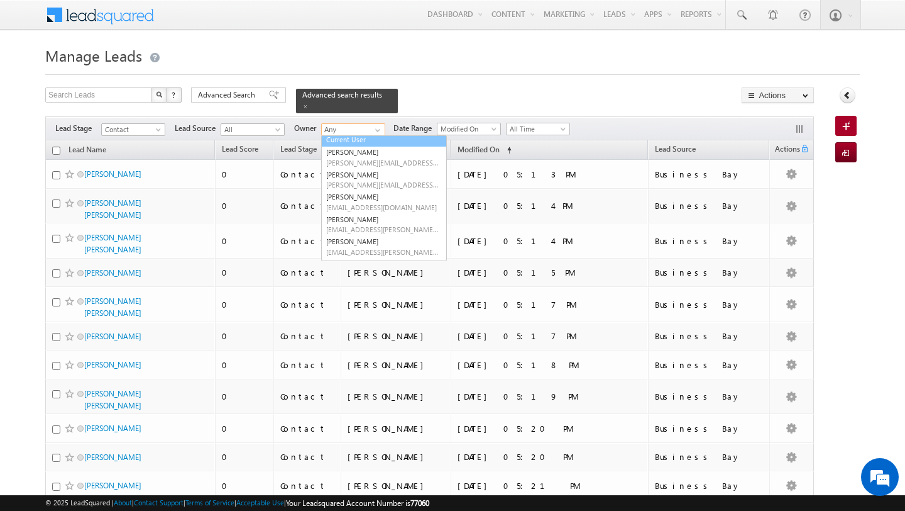
scroll to position [13, 0]
click at [432, 92] on div "Search Leads X ? 1407 results found Advanced Search Advanced Search Advanced se…" at bounding box center [429, 100] width 769 height 26
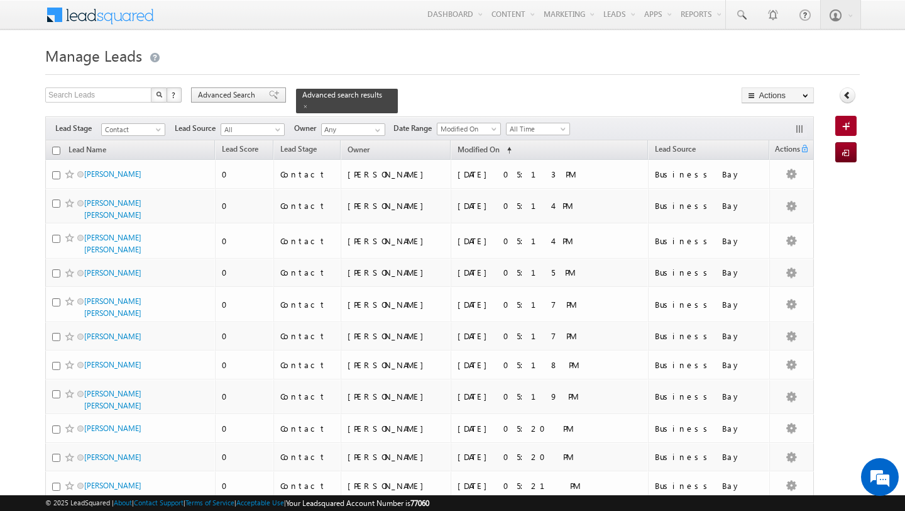
click at [218, 94] on span "Advanced Search" at bounding box center [228, 94] width 61 height 11
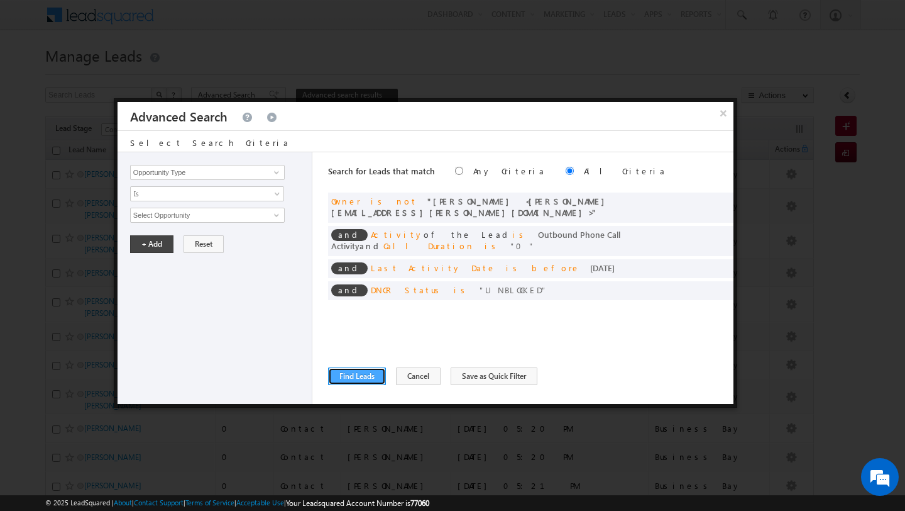
click at [363, 384] on button "Find Leads" at bounding box center [357, 376] width 58 height 18
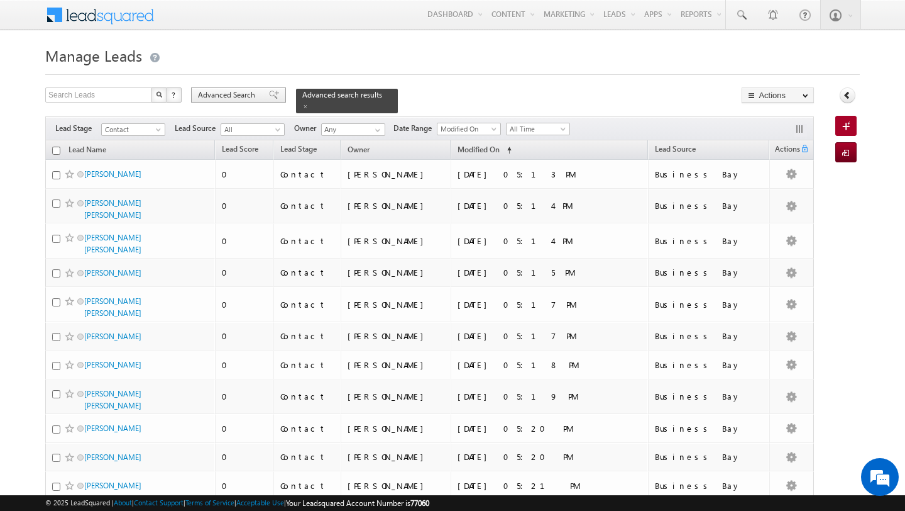
click at [236, 101] on span "Advanced Search" at bounding box center [228, 94] width 61 height 11
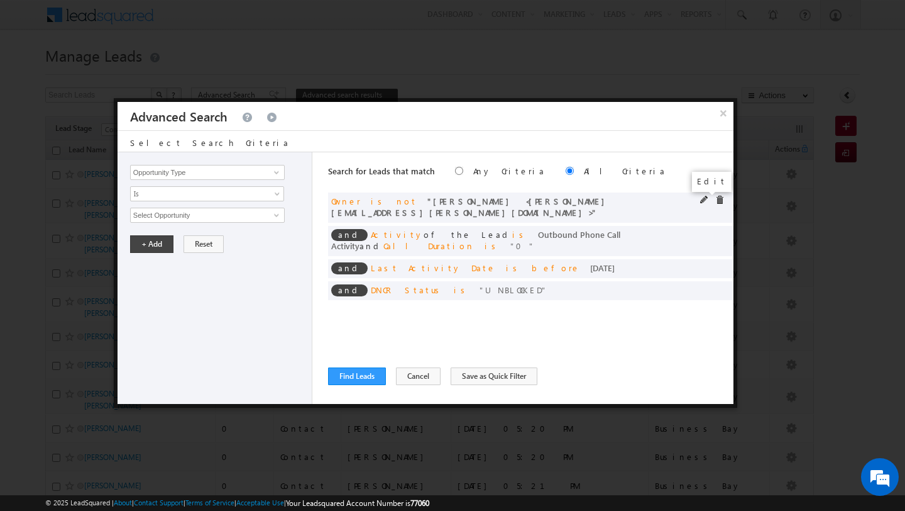
click at [703, 201] on span at bounding box center [704, 200] width 9 height 9
click at [274, 214] on span "select" at bounding box center [279, 214] width 10 height 6
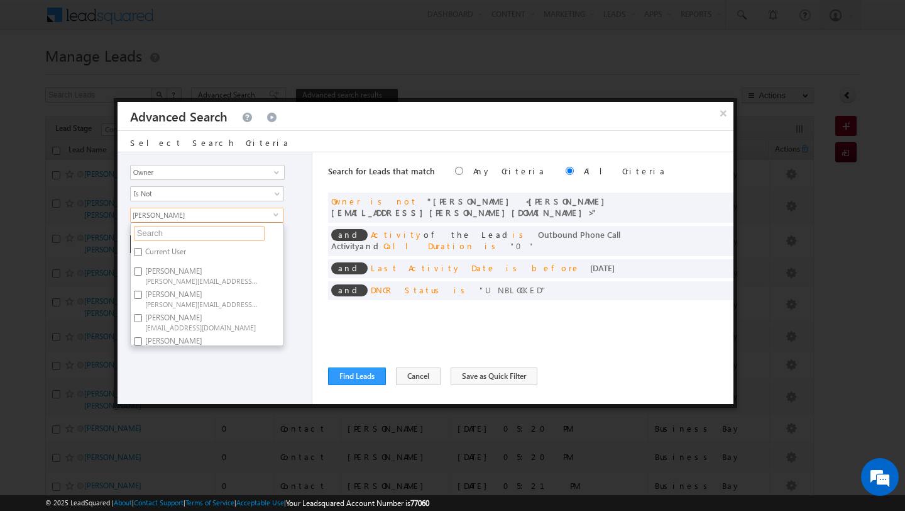
click at [199, 240] on input "text" at bounding box center [199, 233] width 131 height 15
type input "mhas"
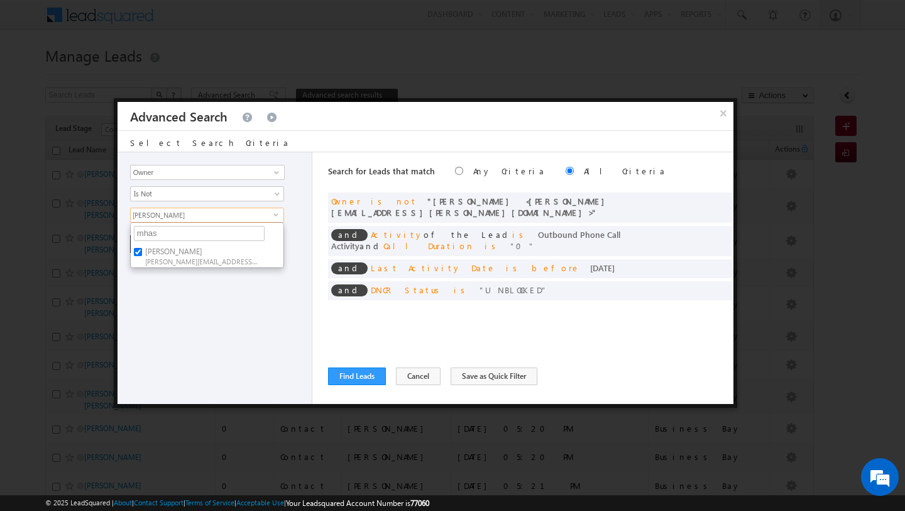
click at [143, 253] on label "[PERSON_NAME] [PERSON_NAME][EMAIL_ADDRESS][PERSON_NAME][DOMAIN_NAME]" at bounding box center [201, 255] width 140 height 23
click at [142, 253] on input "[PERSON_NAME] [PERSON_NAME][EMAIL_ADDRESS][PERSON_NAME][DOMAIN_NAME]" at bounding box center [138, 252] width 8 height 8
checkbox input "false"
click at [149, 236] on input "mhas" at bounding box center [199, 233] width 131 height 15
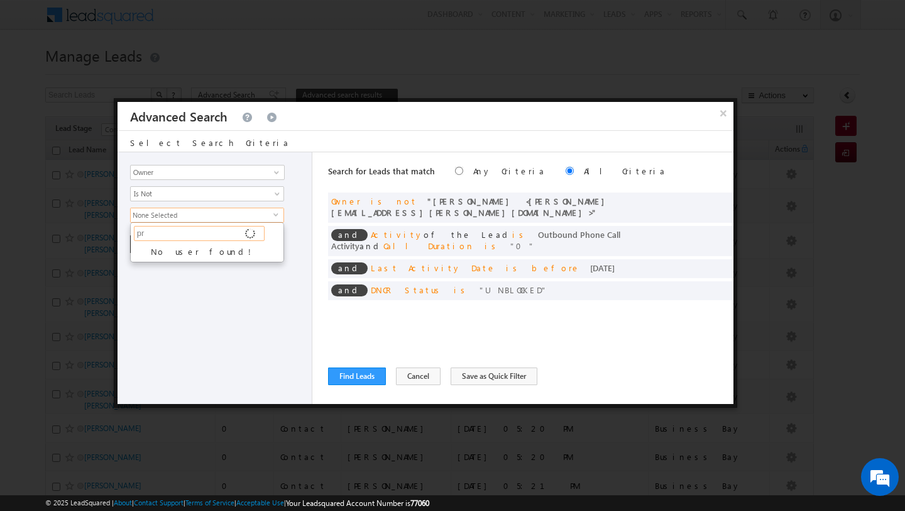
type input "pra"
type input "praty"
click at [162, 256] on span "[PERSON_NAME][EMAIL_ADDRESS][PERSON_NAME][DOMAIN_NAME]" at bounding box center [201, 260] width 113 height 9
click at [142, 256] on input "[PERSON_NAME] [PERSON_NAME][EMAIL_ADDRESS][PERSON_NAME][DOMAIN_NAME]" at bounding box center [138, 252] width 8 height 8
checkbox input "true"
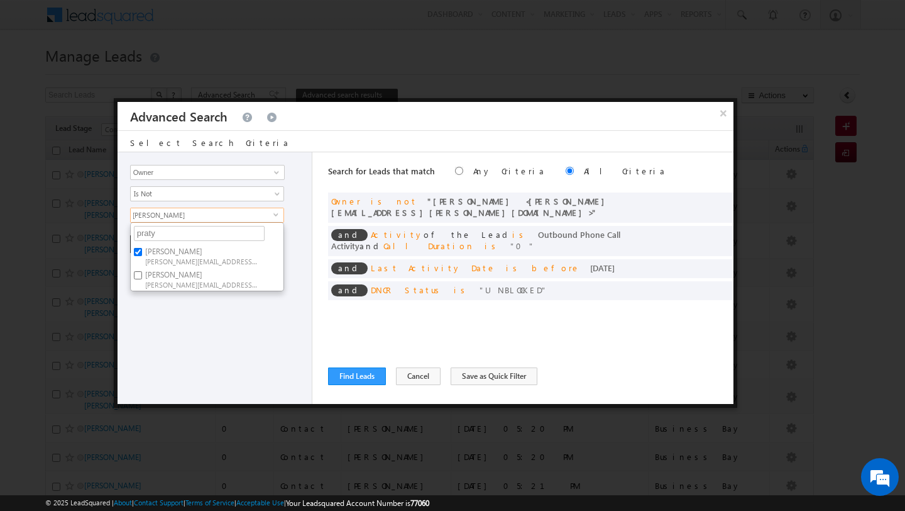
click at [162, 345] on div "Opportunity Type Lead Activity Task Sales Group Prospect Id Address 1 Address 2…" at bounding box center [215, 278] width 195 height 252
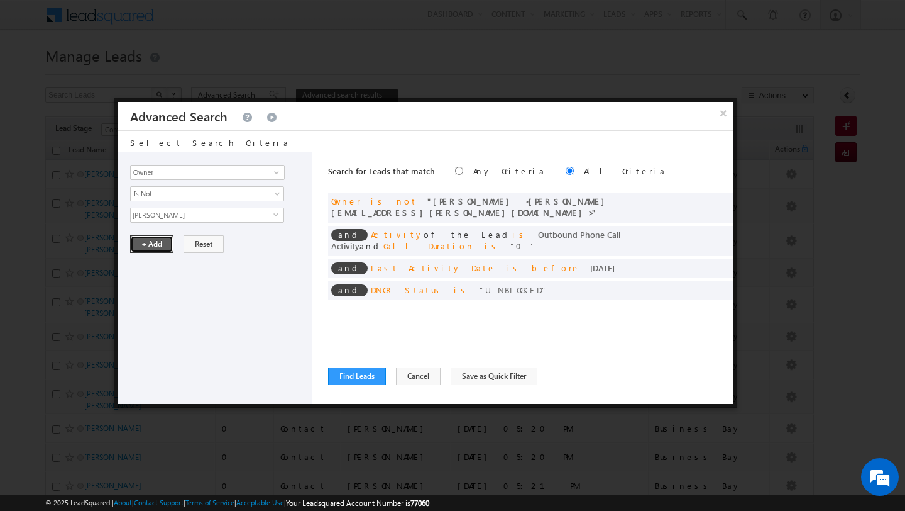
click at [144, 237] on button "+ Add" at bounding box center [151, 244] width 43 height 18
click at [350, 385] on div "Search for Leads that match Any Criteria All Criteria Note that the current tri…" at bounding box center [531, 278] width 406 height 252
click at [349, 378] on button "Find Leads" at bounding box center [357, 376] width 58 height 18
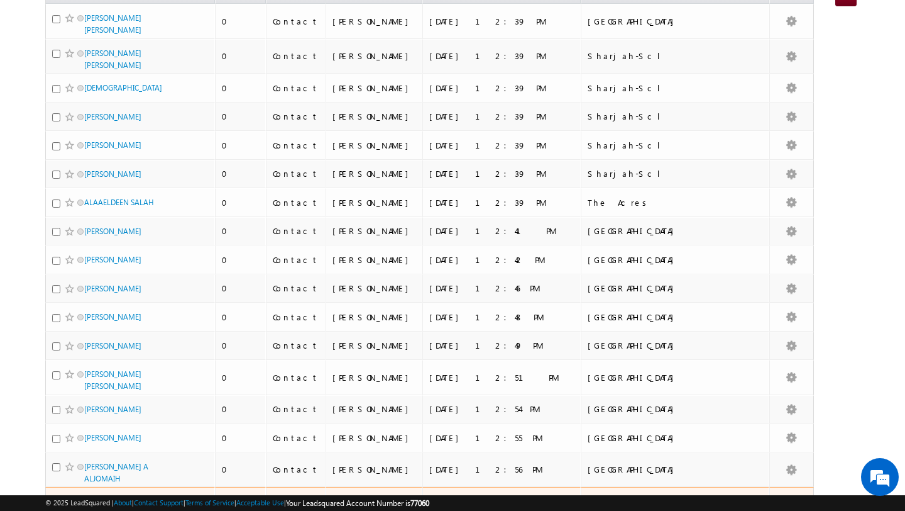
scroll to position [0, 0]
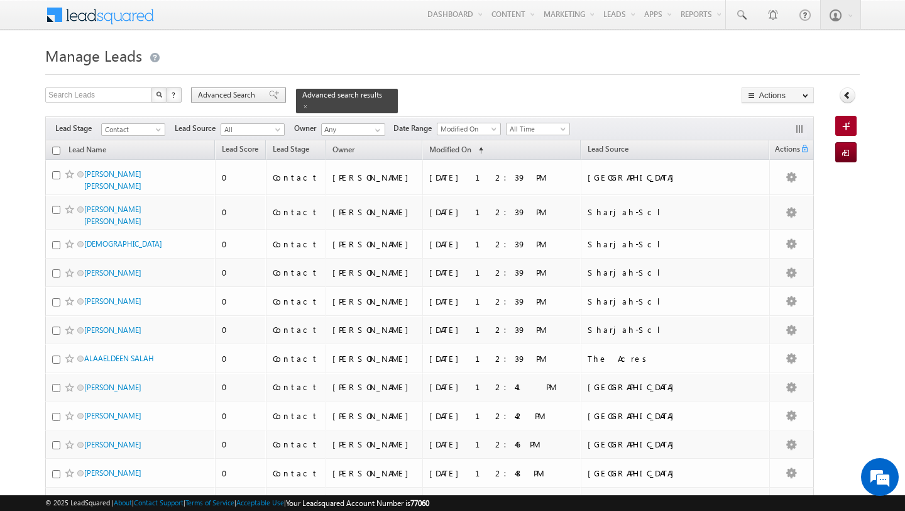
click at [244, 97] on span "Advanced Search" at bounding box center [228, 94] width 61 height 11
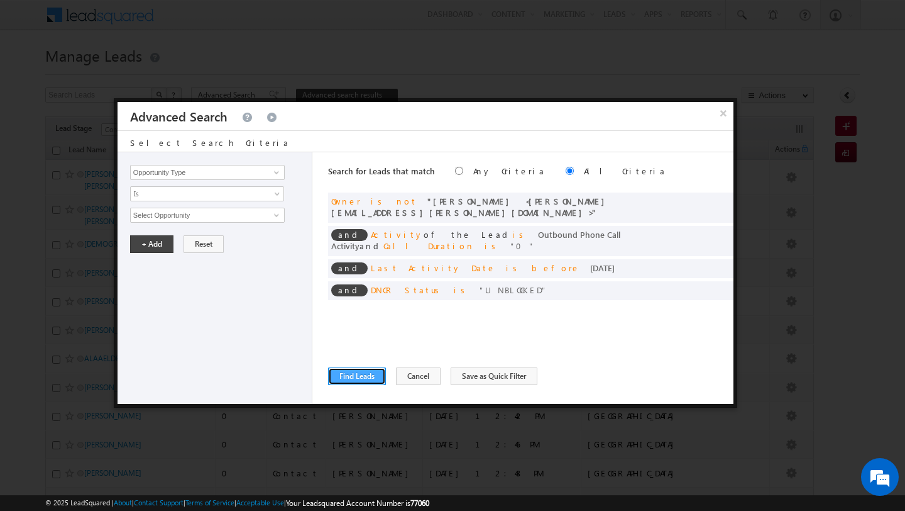
click at [350, 369] on button "Find Leads" at bounding box center [357, 376] width 58 height 18
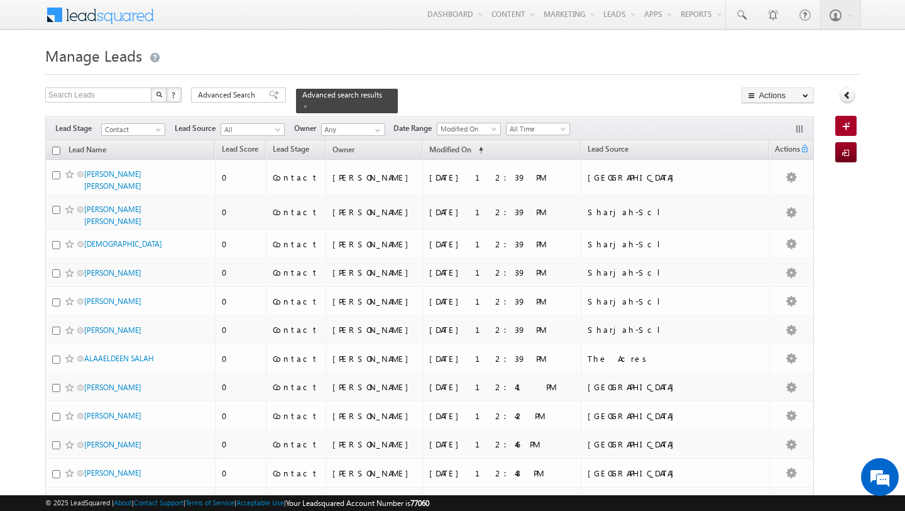
click at [57, 154] on input "checkbox" at bounding box center [56, 151] width 8 height 8
checkbox input "true"
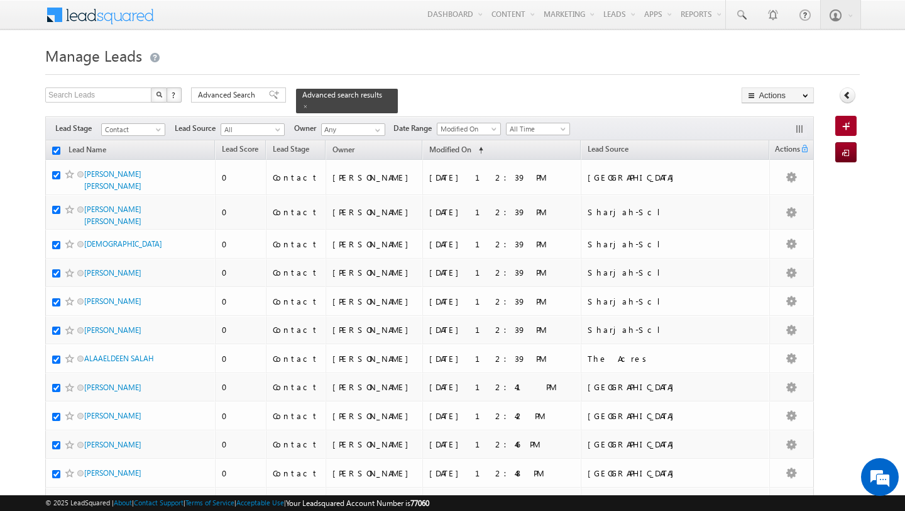
checkbox input "true"
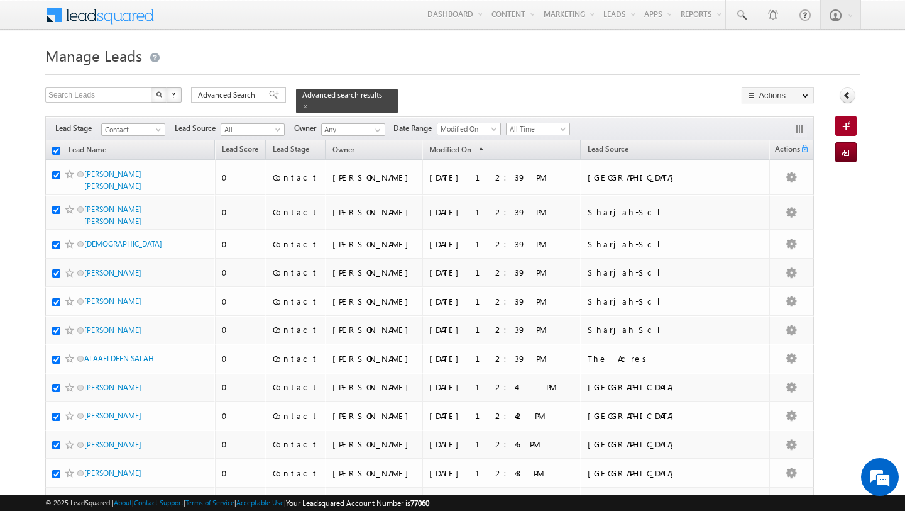
checkbox input "true"
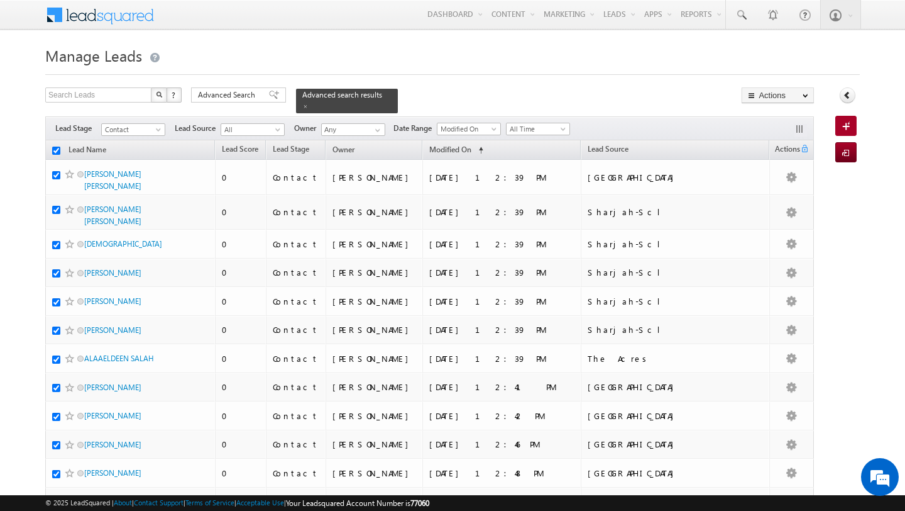
checkbox input "true"
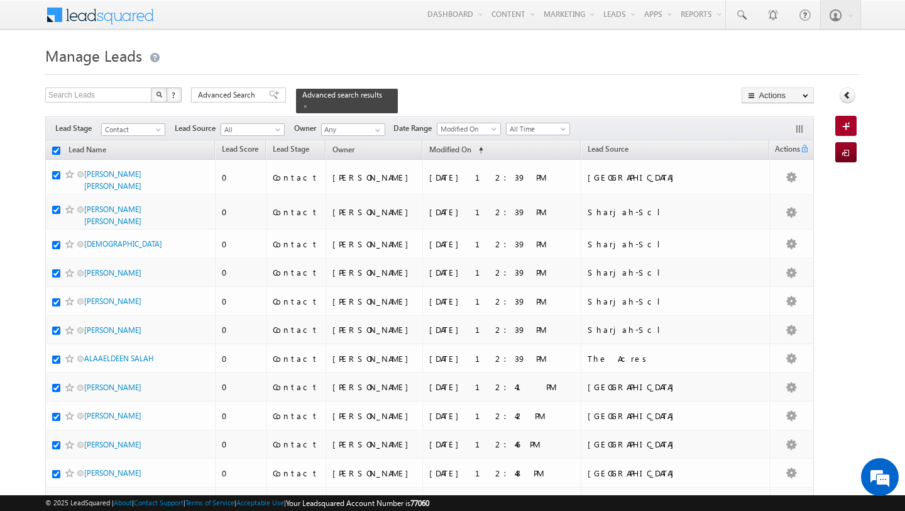
checkbox input "true"
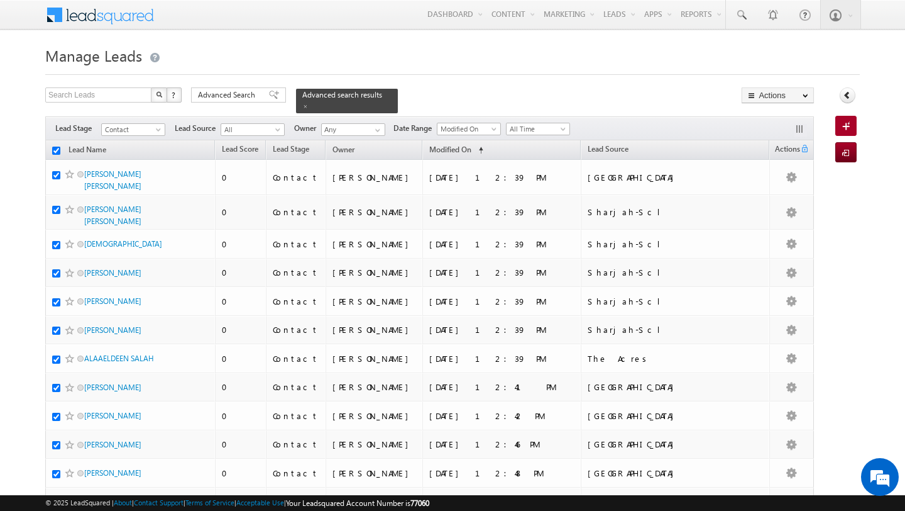
checkbox input "true"
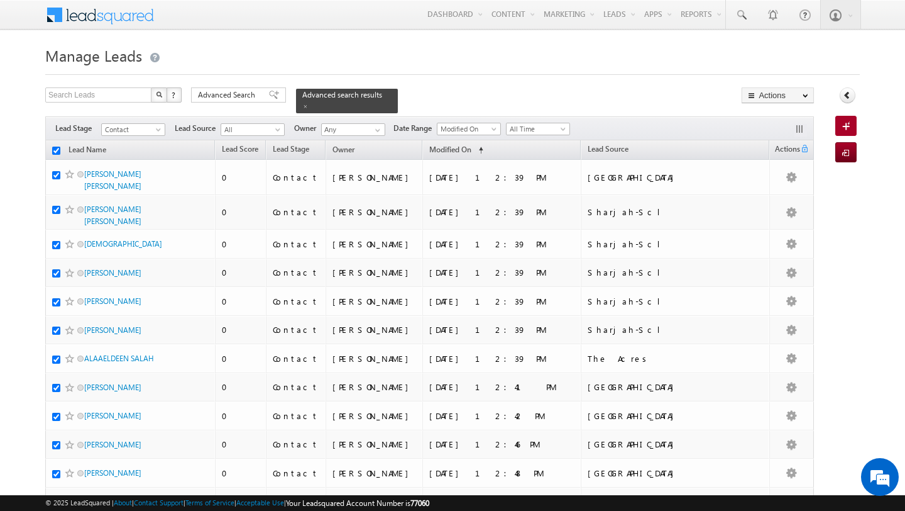
checkbox input "true"
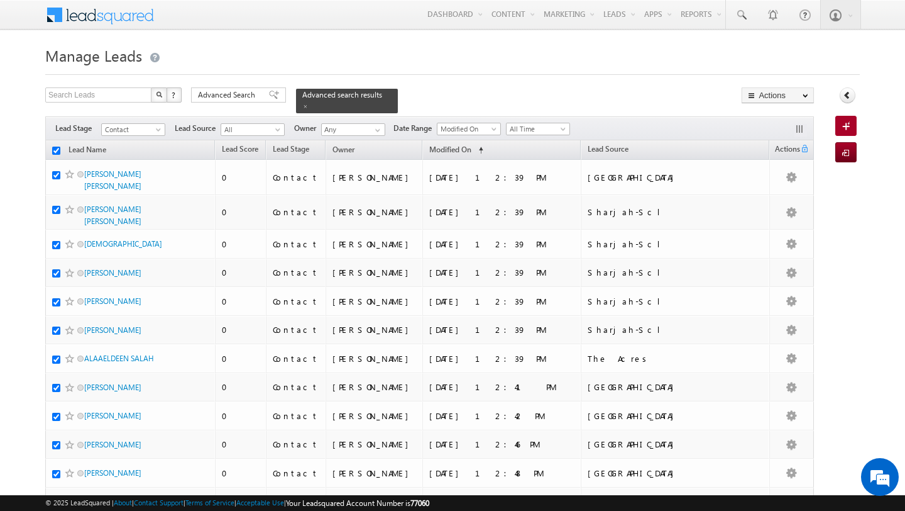
checkbox input "true"
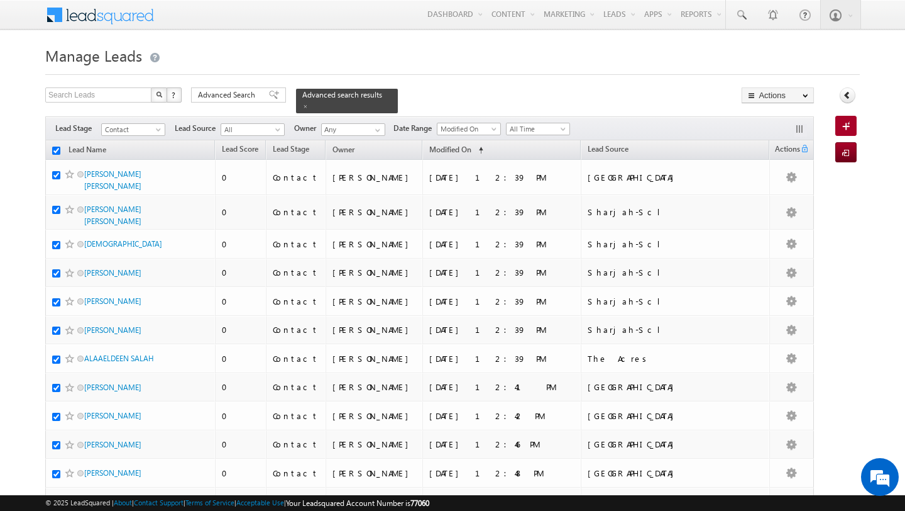
checkbox input "true"
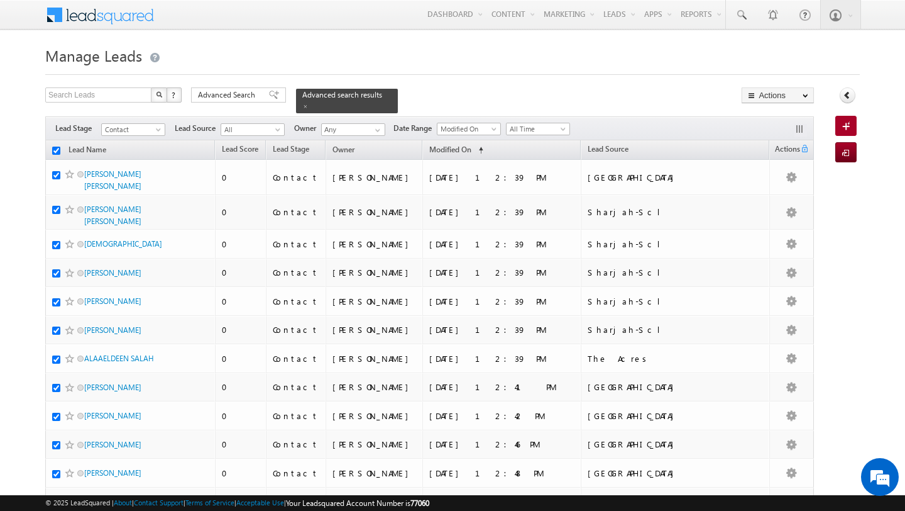
checkbox input "true"
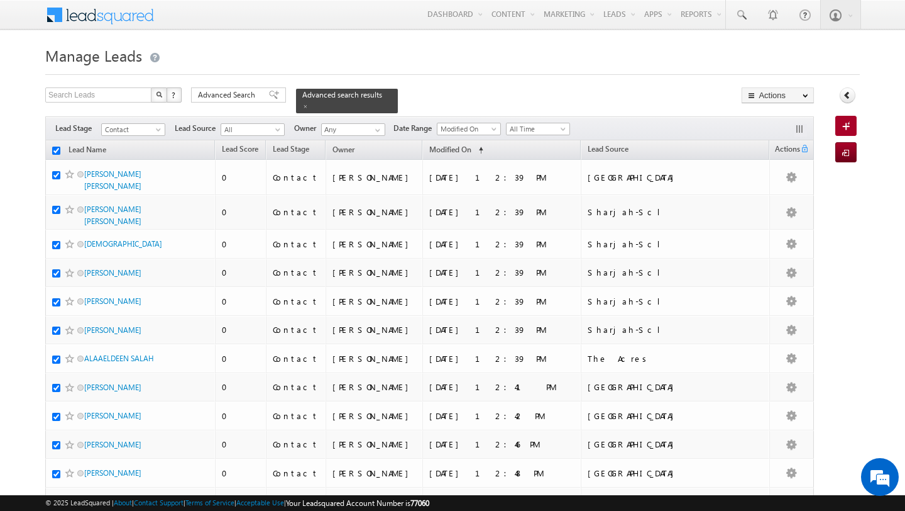
checkbox input "true"
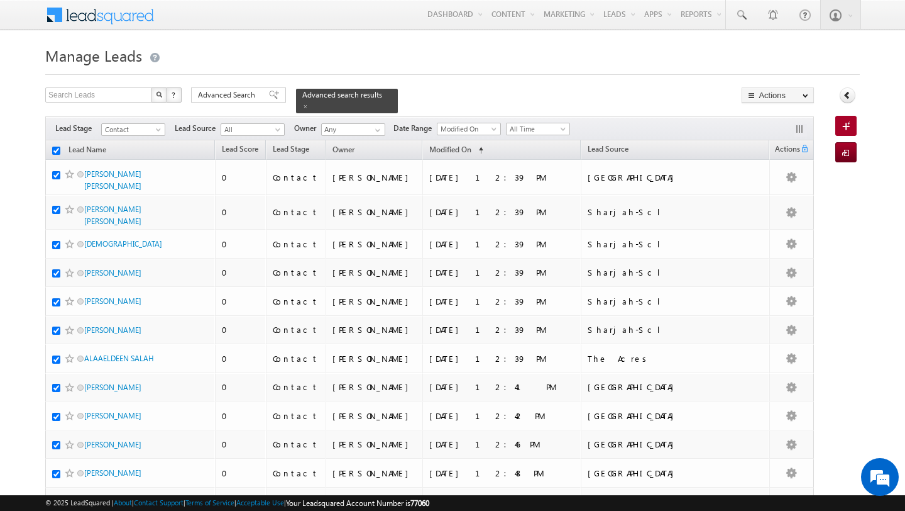
checkbox input "true"
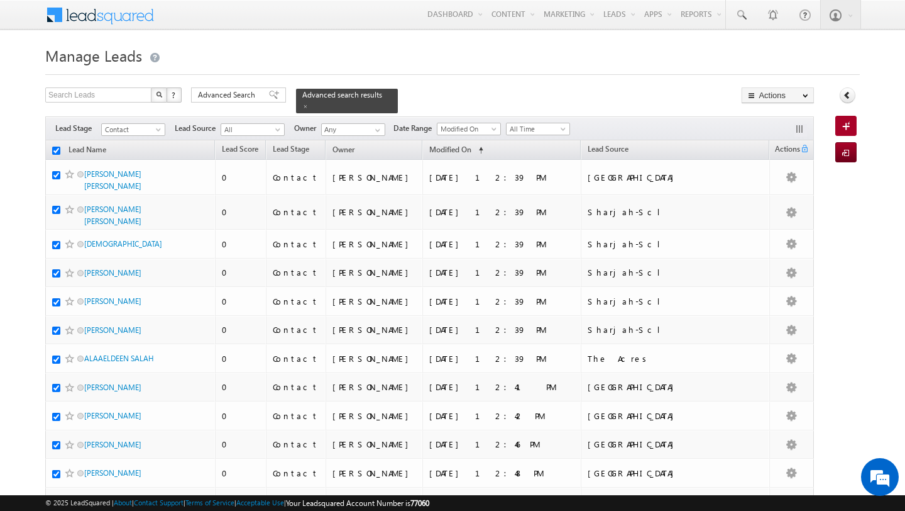
checkbox input "true"
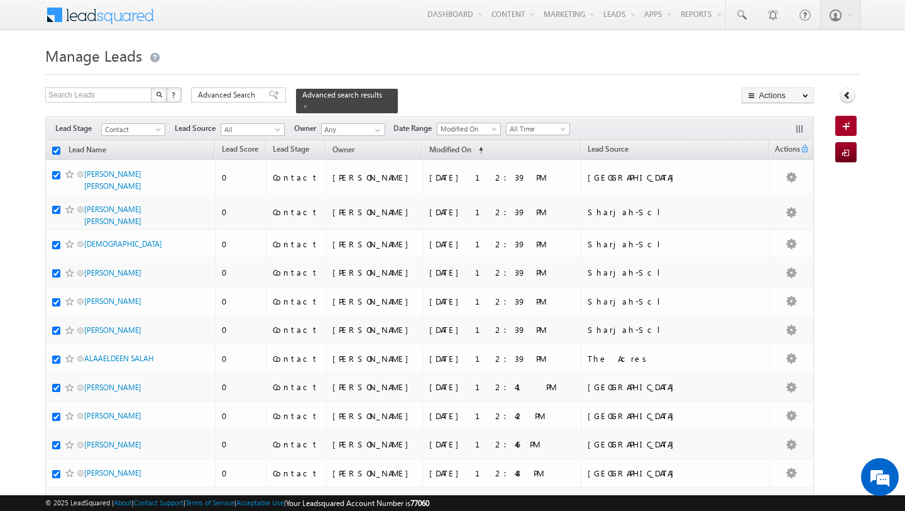
checkbox input "true"
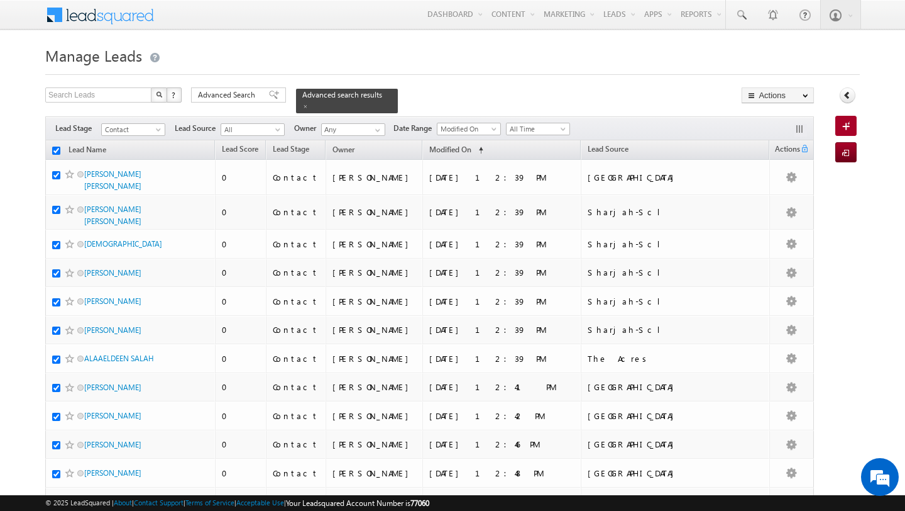
checkbox input "true"
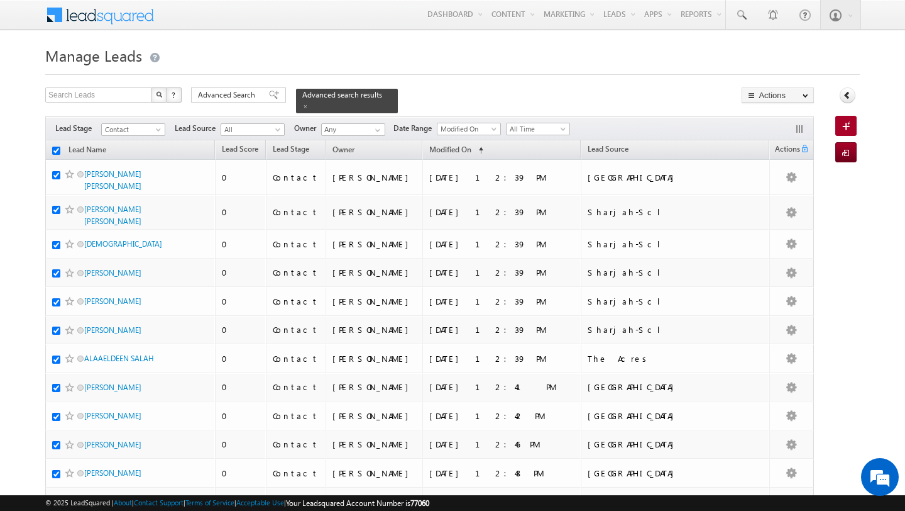
checkbox input "true"
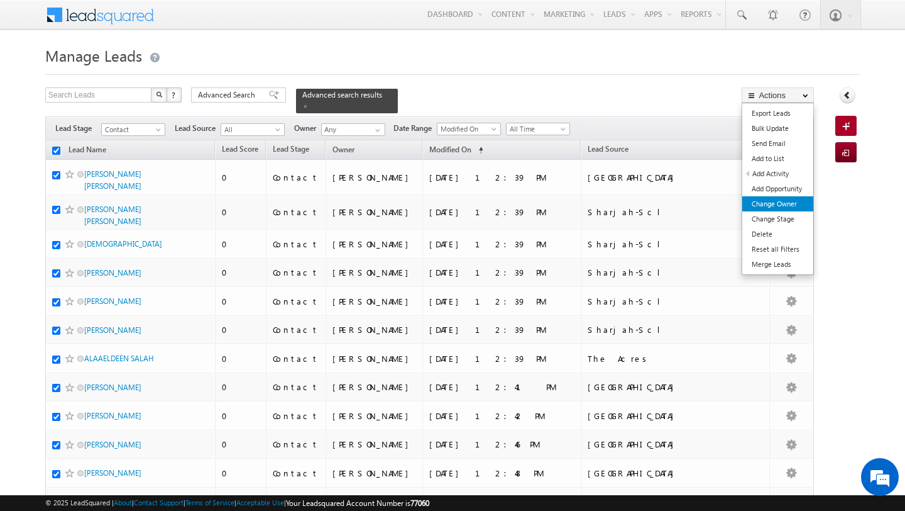
click at [783, 201] on link "Change Owner" at bounding box center [778, 203] width 71 height 15
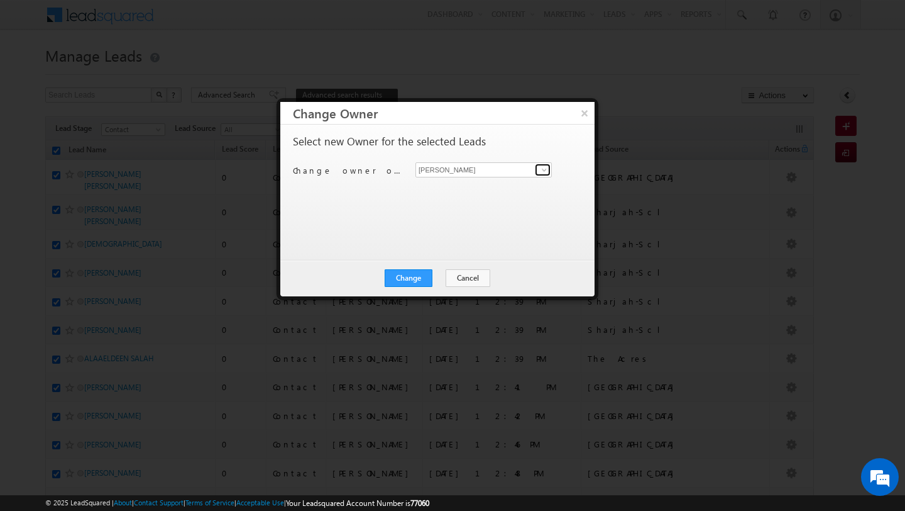
click at [543, 168] on span at bounding box center [544, 170] width 10 height 10
click at [458, 193] on span "[PERSON_NAME][EMAIL_ADDRESS][PERSON_NAME][DOMAIN_NAME]" at bounding box center [477, 194] width 113 height 9
click at [413, 281] on button "Change" at bounding box center [409, 278] width 48 height 18
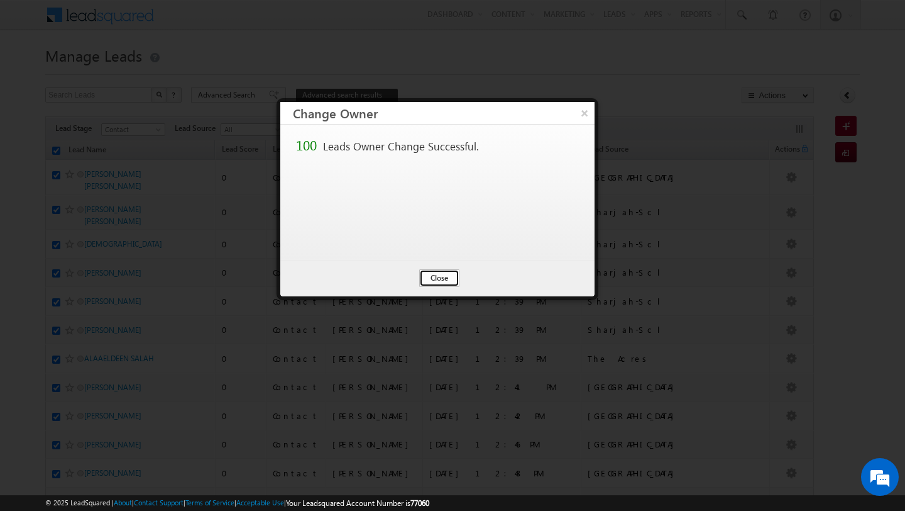
click at [443, 279] on button "Close" at bounding box center [439, 278] width 40 height 18
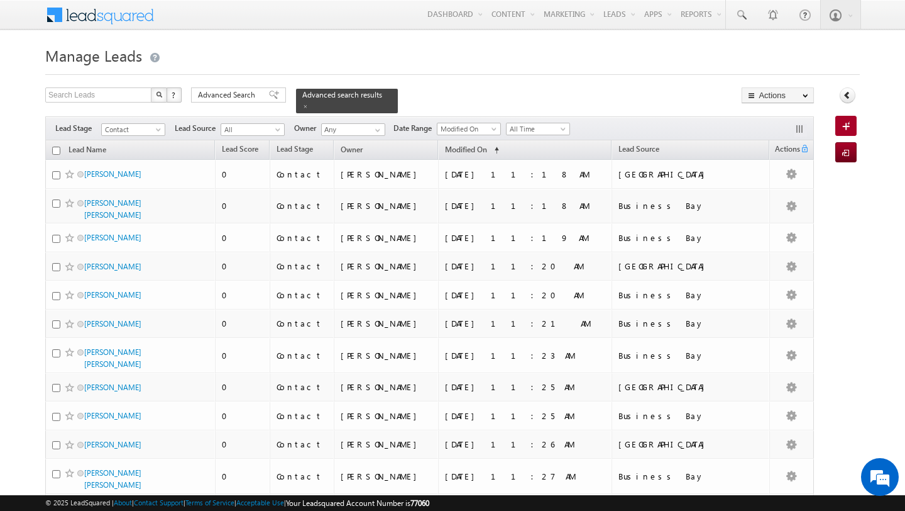
click at [56, 153] on input "checkbox" at bounding box center [56, 151] width 8 height 8
checkbox input "true"
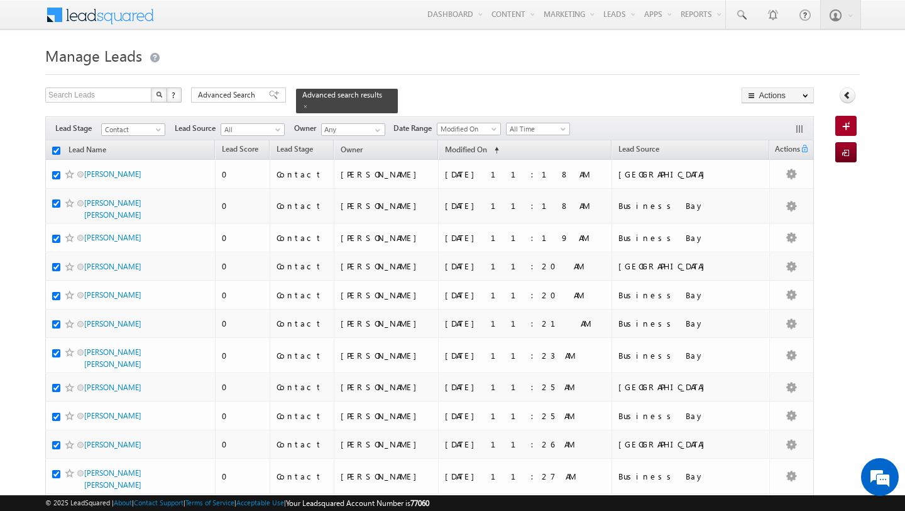
checkbox input "true"
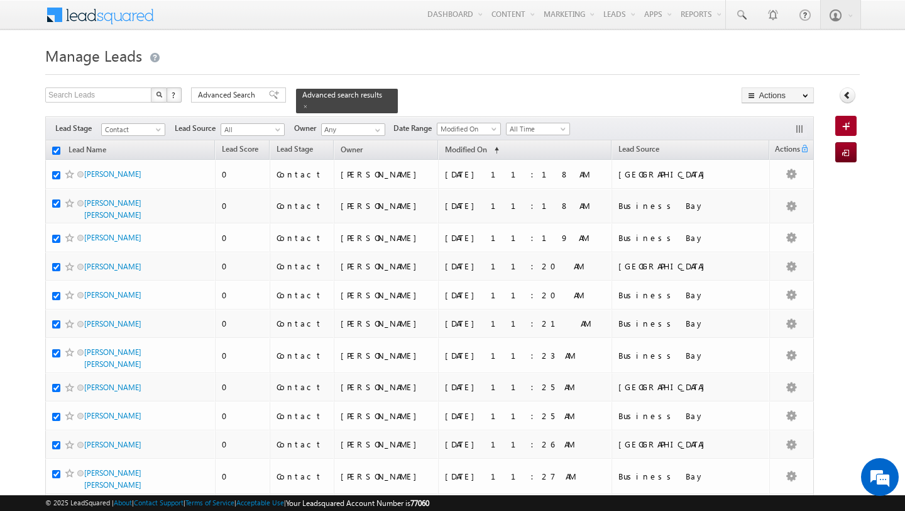
checkbox input "true"
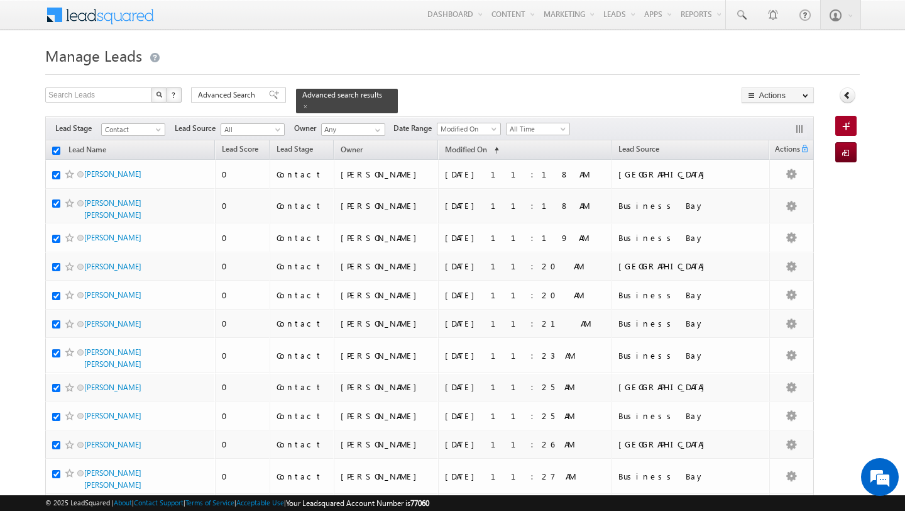
checkbox input "true"
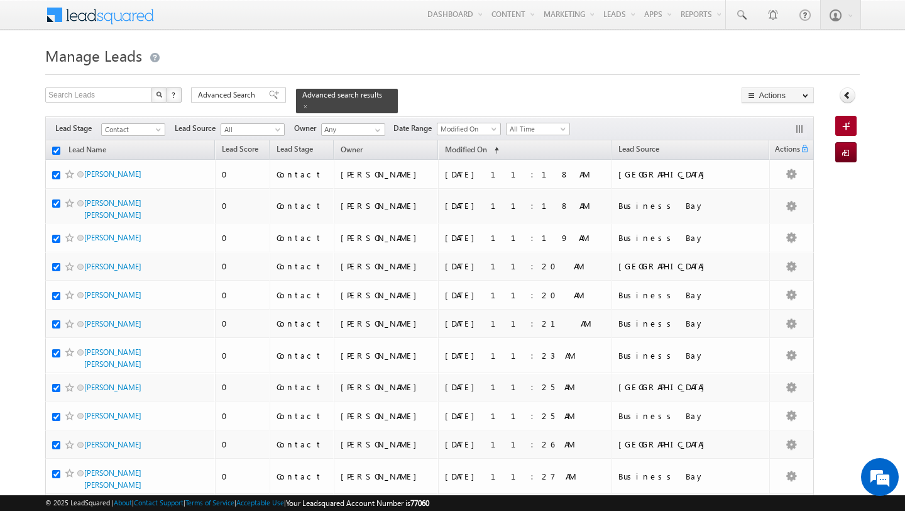
checkbox input "true"
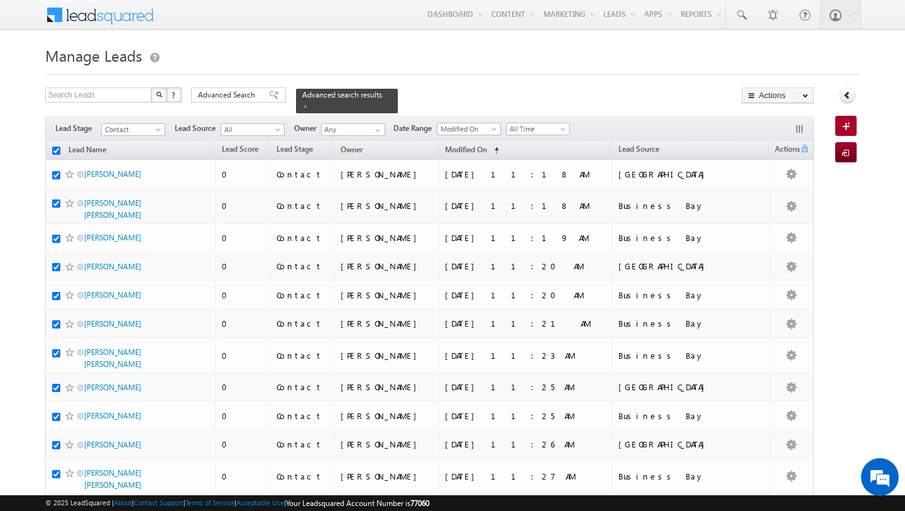
checkbox input "true"
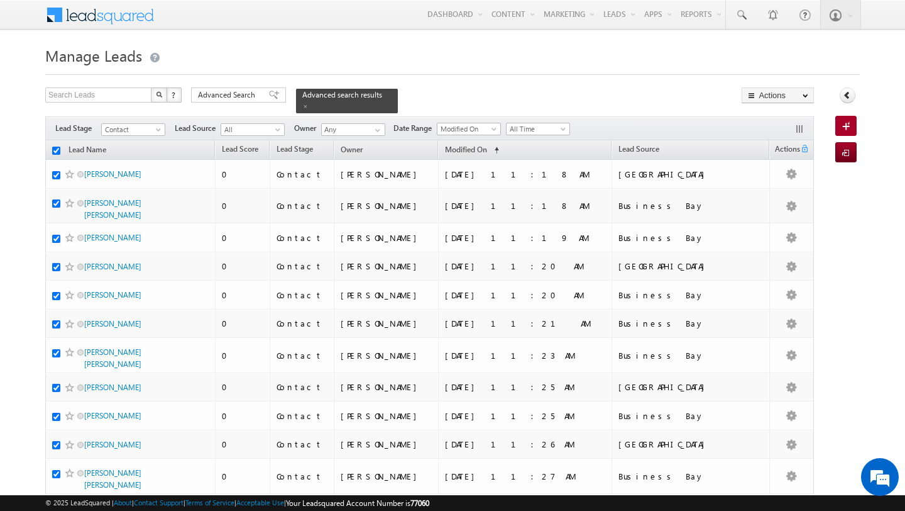
checkbox input "true"
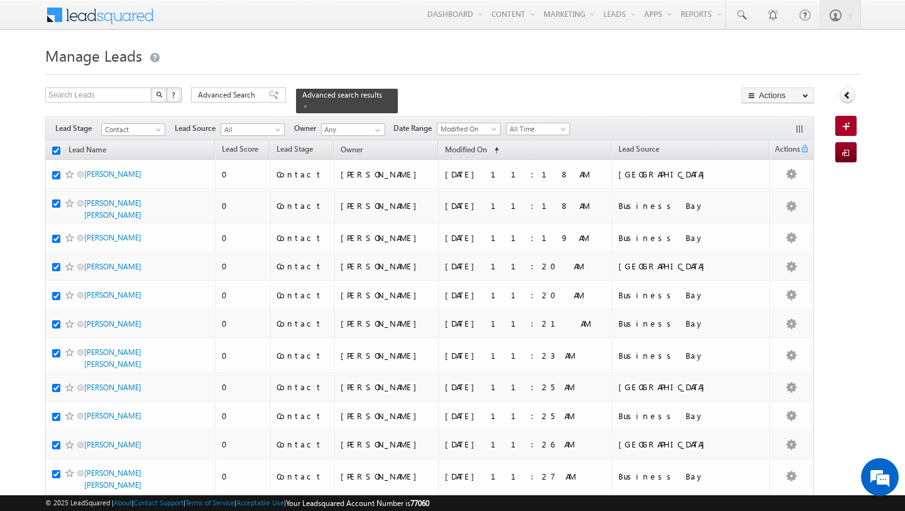
checkbox input "true"
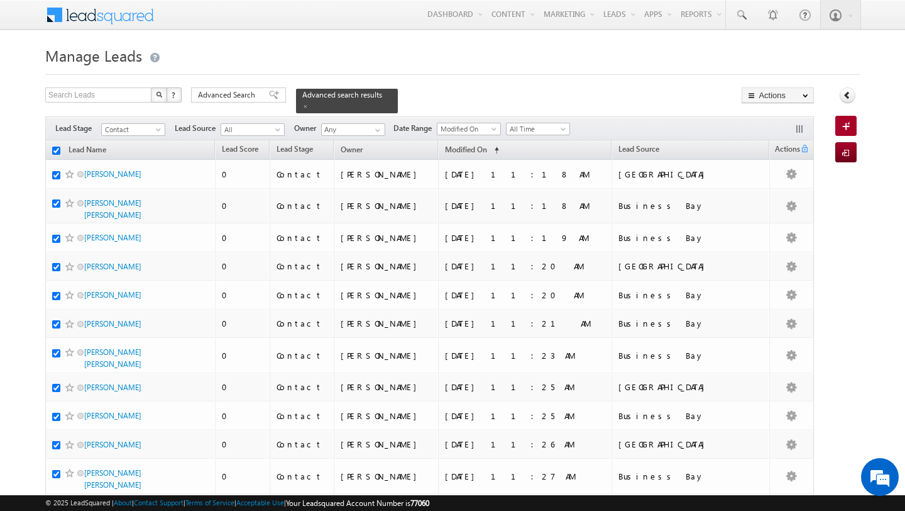
checkbox input "true"
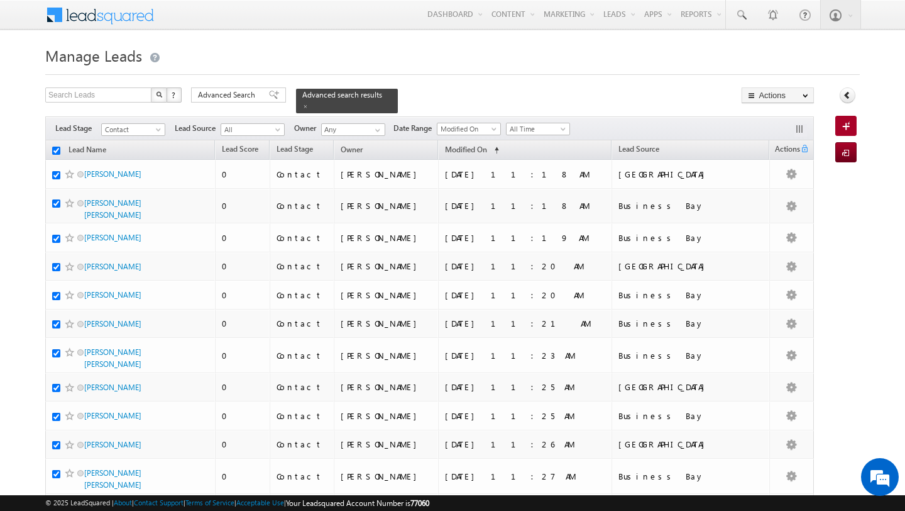
checkbox input "true"
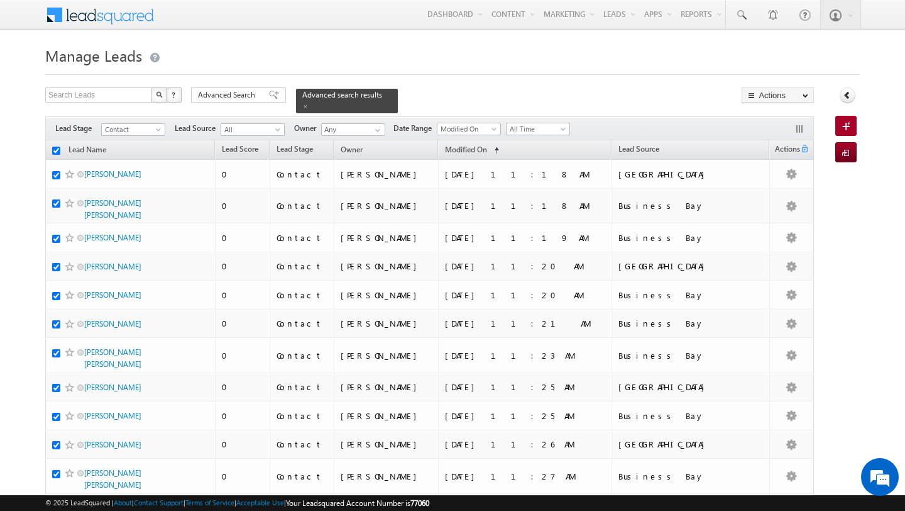
checkbox input "true"
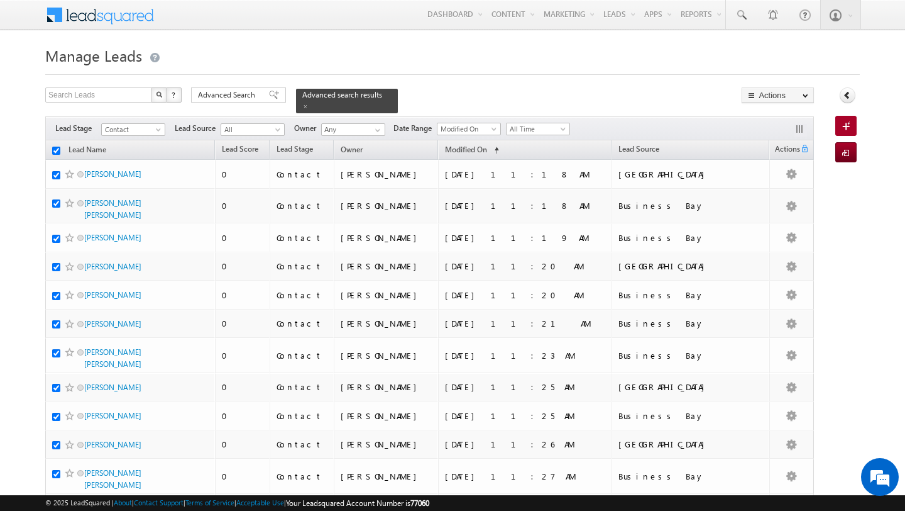
checkbox input "true"
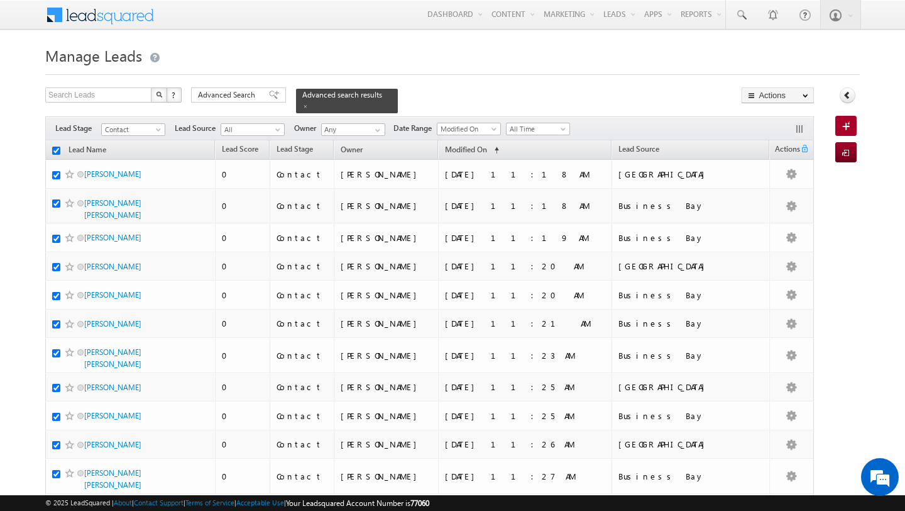
checkbox input "true"
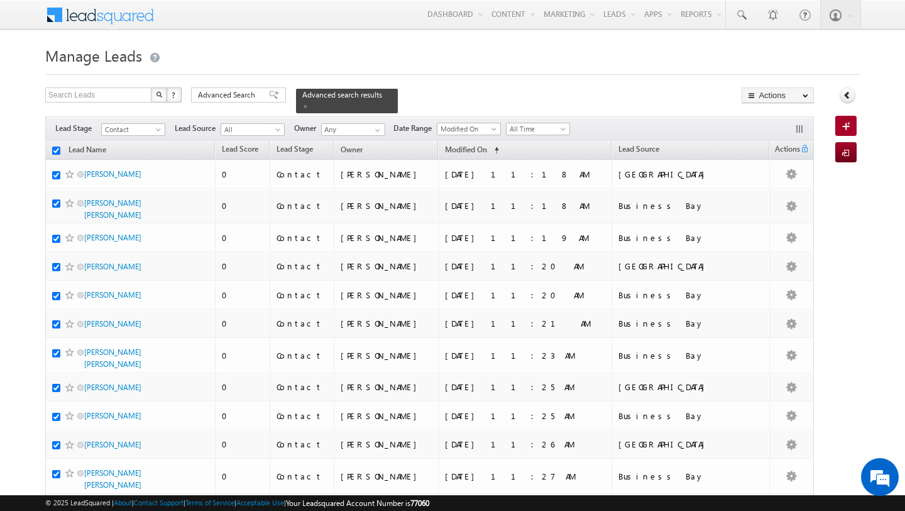
checkbox input "true"
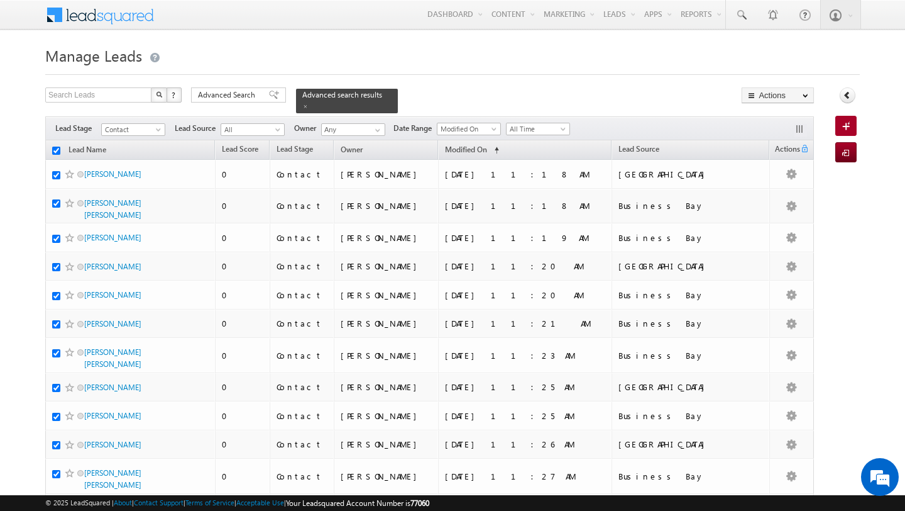
checkbox input "true"
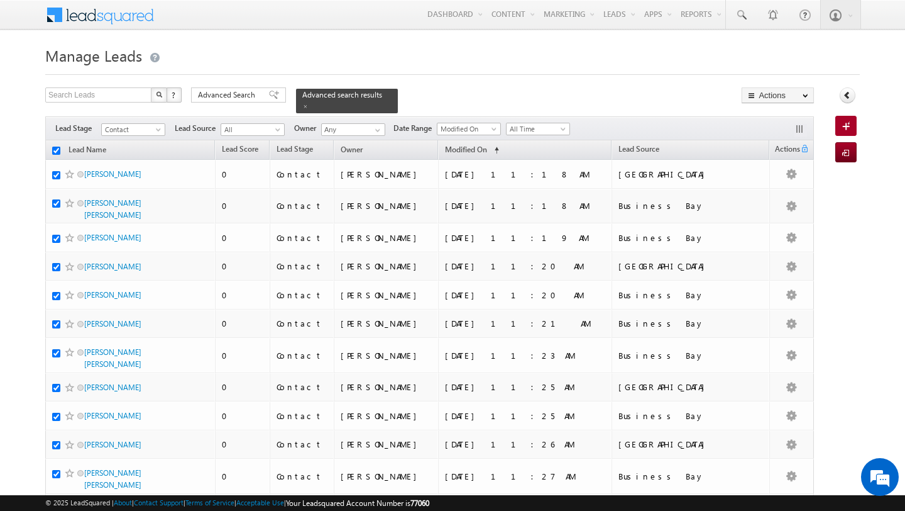
checkbox input "true"
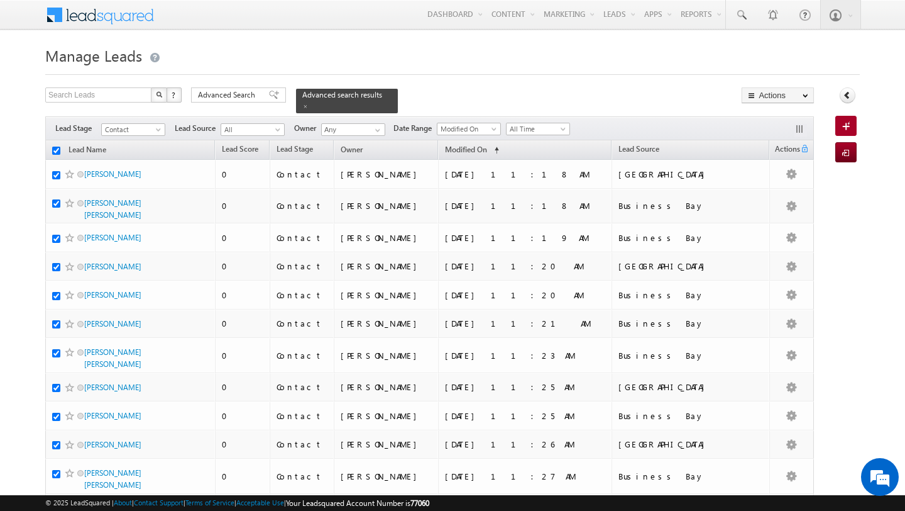
checkbox input "true"
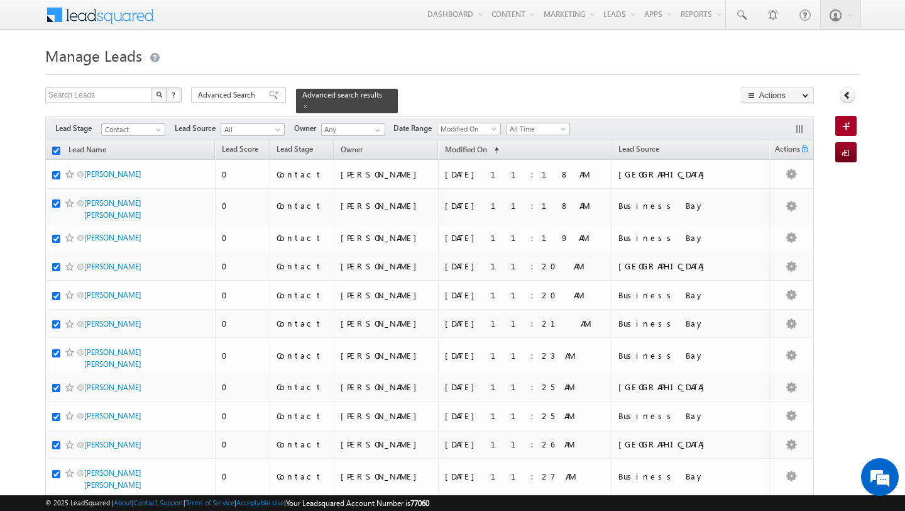
checkbox input "true"
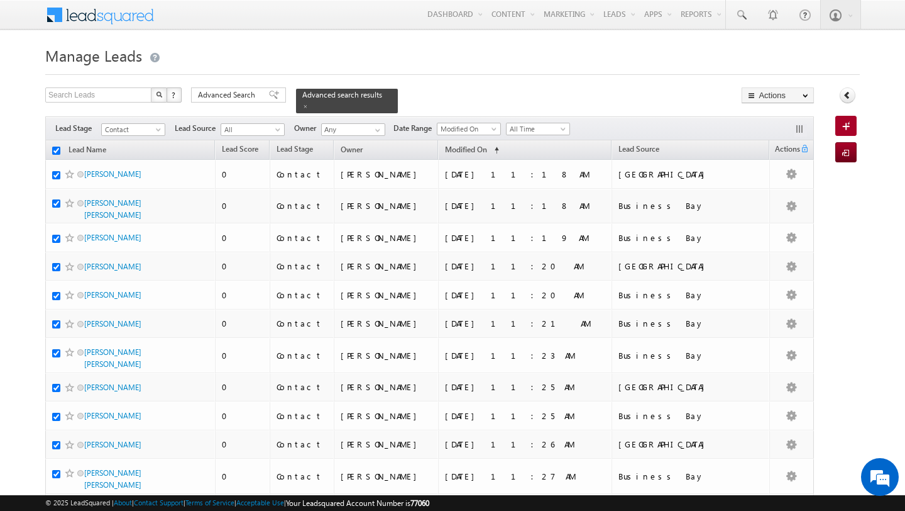
checkbox input "true"
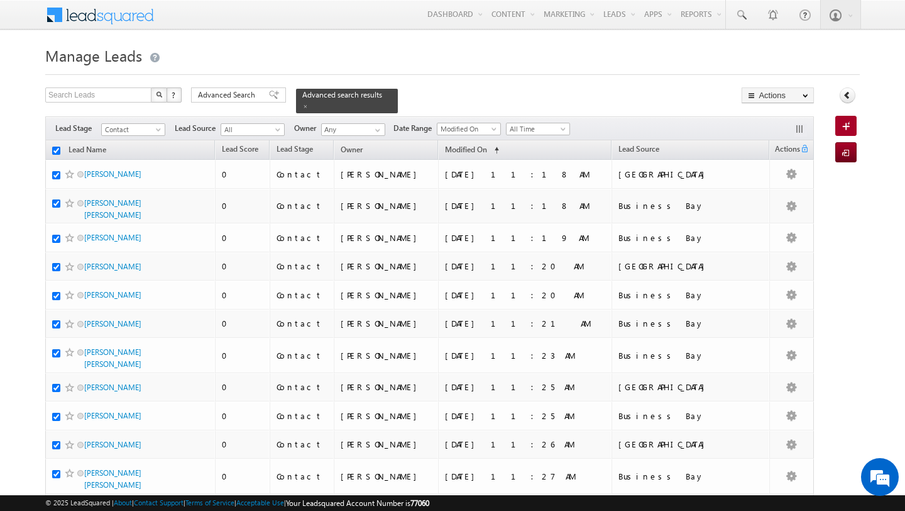
checkbox input "true"
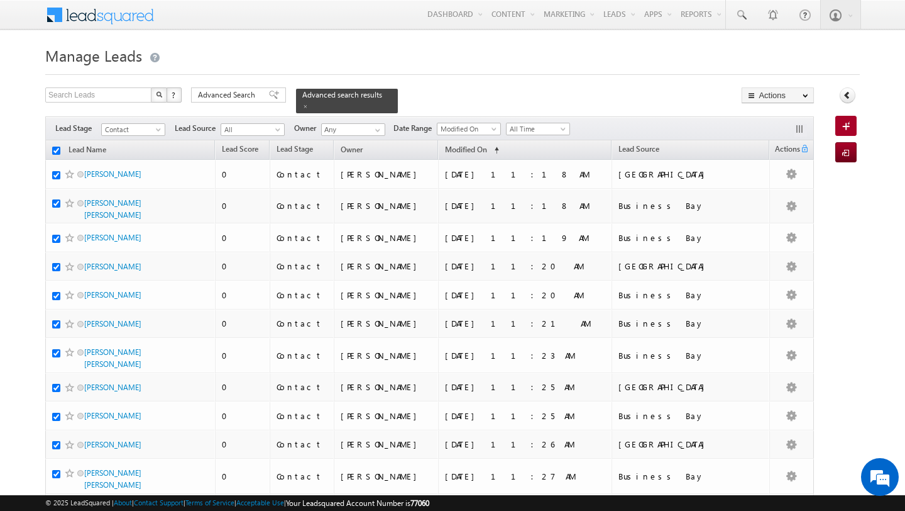
checkbox input "true"
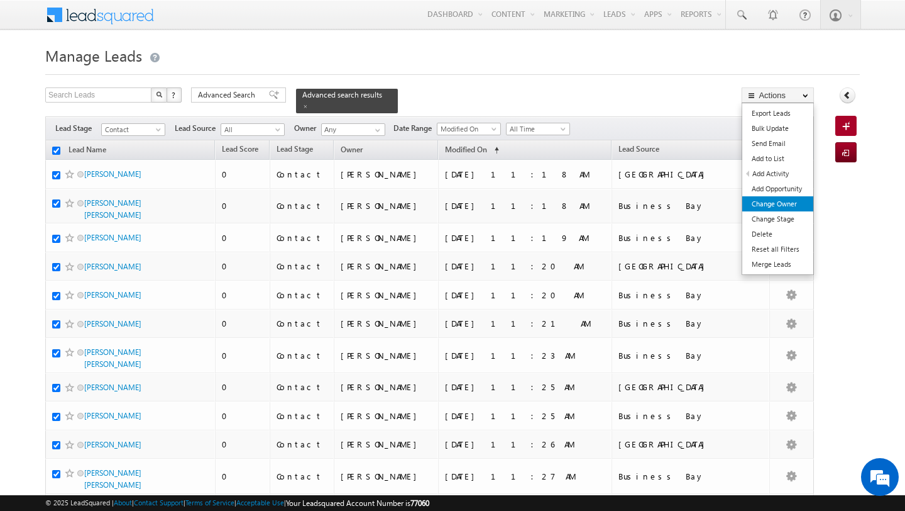
click at [775, 204] on link "Change Owner" at bounding box center [778, 203] width 71 height 15
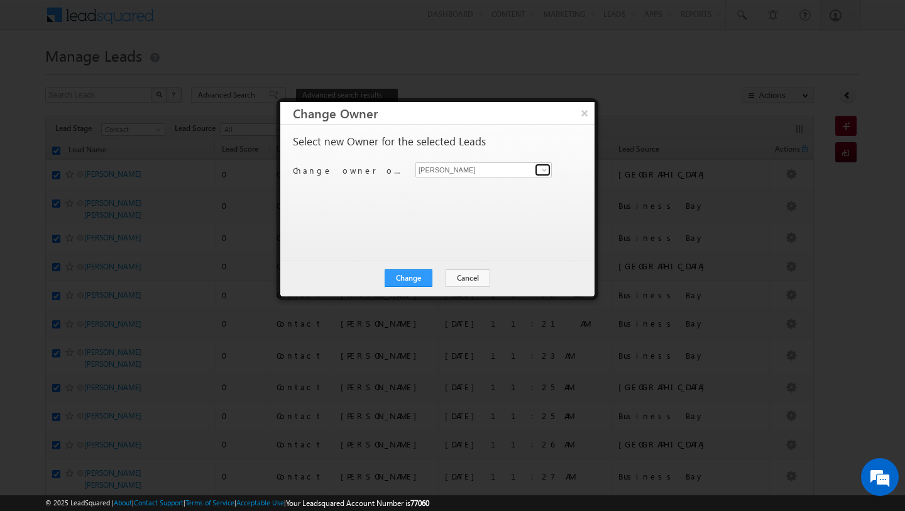
click at [544, 174] on span at bounding box center [544, 170] width 10 height 10
click at [510, 186] on link "MEHFOOZA MEMON mehfooza.memon@indglobal.ae" at bounding box center [484, 189] width 136 height 24
type input "MEHFOOZA MEMON"
click at [413, 281] on button "Change" at bounding box center [409, 278] width 48 height 18
